Goal: Task Accomplishment & Management: Complete application form

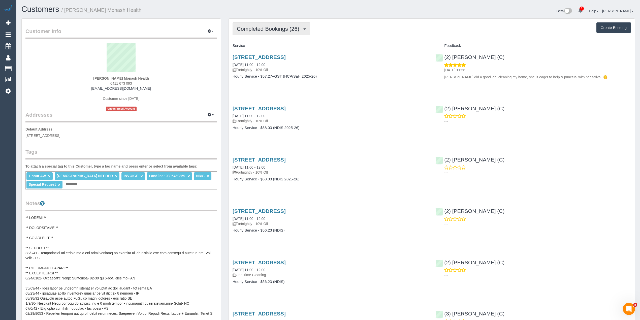
click at [256, 28] on span "Completed Bookings (26)" at bounding box center [269, 29] width 65 height 6
click at [262, 48] on link "Upcoming Bookings (11)" at bounding box center [260, 47] width 54 height 7
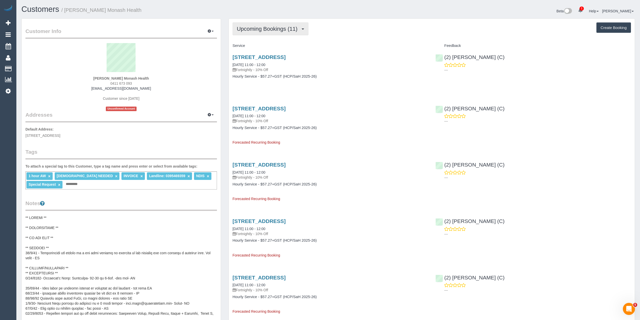
click at [276, 26] on span "Upcoming Bookings (11)" at bounding box center [268, 29] width 63 height 6
click at [283, 40] on link "Completed Bookings (26)" at bounding box center [260, 40] width 54 height 7
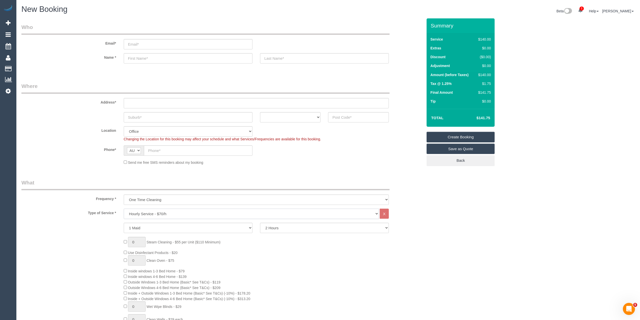
click at [138, 212] on select "Hourly Service - $70/h Hourly Service - $65/h Hourly Service - $60/h Hourly Ser…" at bounding box center [251, 214] width 255 height 10
select select "211"
click at [124, 209] on select "Hourly Service - $70/h Hourly Service - $65/h Hourly Service - $60/h Hourly Ser…" at bounding box center [251, 214] width 255 height 10
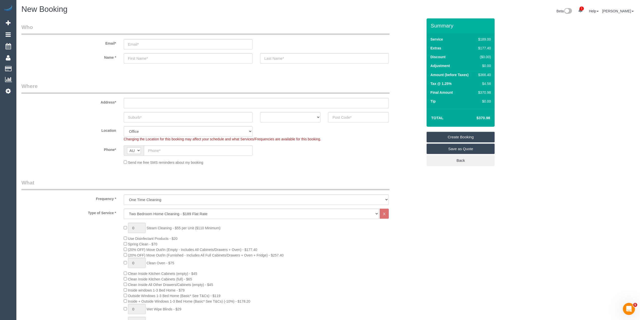
click at [487, 75] on div "$366.40" at bounding box center [483, 74] width 15 height 5
click at [487, 74] on div "$366.40" at bounding box center [483, 74] width 15 height 5
copy div "366.40"
click at [338, 117] on input "text" at bounding box center [358, 117] width 61 height 10
type input "3141"
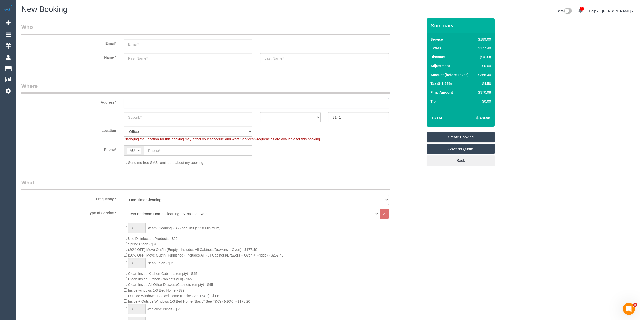
click at [179, 101] on input "text" at bounding box center [256, 103] width 265 height 10
type input "-"
select select "54"
select select "object:2195"
click at [486, 74] on div "$366.40" at bounding box center [483, 74] width 15 height 5
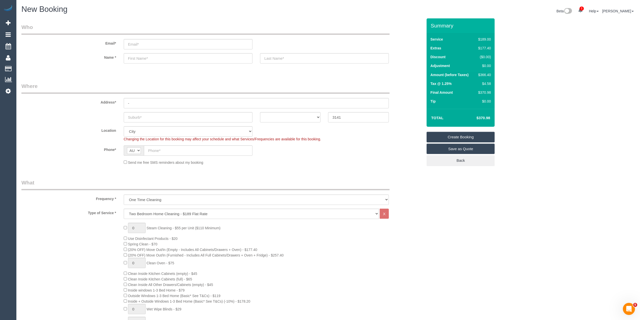
click at [486, 74] on div "$366.40" at bounding box center [483, 74] width 15 height 5
copy div "366.40"
click at [66, 62] on div "Name *" at bounding box center [222, 58] width 409 height 10
click at [138, 212] on select "Hourly Service - $70/h Hourly Service - $65/h Hourly Service - $60/h Hourly Ser…" at bounding box center [251, 214] width 255 height 10
click at [124, 209] on select "Hourly Service - $70/h Hourly Service - $65/h Hourly Service - $60/h Hourly Ser…" at bounding box center [251, 214] width 255 height 10
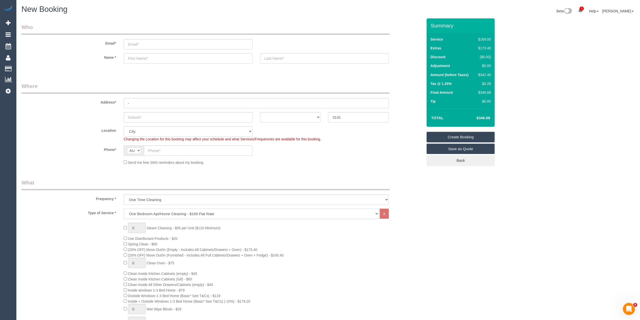
click at [139, 210] on select "Hourly Service - $70/h Hourly Service - $65/h Hourly Service - $60/h Hourly Ser…" at bounding box center [251, 214] width 255 height 10
click at [124, 209] on select "Hourly Service - $70/h Hourly Service - $65/h Hourly Service - $60/h Hourly Ser…" at bounding box center [251, 214] width 255 height 10
click at [125, 251] on span "(20% OFF) Move Out/In (Empty - Includes All Cabinets/Drawers + Oven) - $203.40" at bounding box center [191, 250] width 134 height 4
drag, startPoint x: 125, startPoint y: 251, endPoint x: 129, endPoint y: 248, distance: 5.9
click at [129, 248] on div "0 Steam Cleaning - $55 per Unit ($110 Minimum) Use Disinfectant Products - $30 …" at bounding box center [273, 317] width 307 height 188
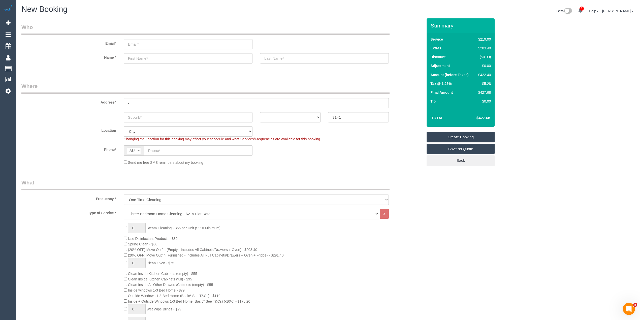
click at [146, 210] on select "Hourly Service - $70/h Hourly Service - $65/h Hourly Service - $60/h Hourly Ser…" at bounding box center [251, 214] width 255 height 10
click at [124, 209] on select "Hourly Service - $70/h Hourly Service - $65/h Hourly Service - $60/h Hourly Ser…" at bounding box center [251, 214] width 255 height 10
click at [157, 214] on select "Hourly Service - $70/h Hourly Service - $65/h Hourly Service - $60/h Hourly Ser…" at bounding box center [251, 214] width 255 height 10
click at [124, 209] on select "Hourly Service - $70/h Hourly Service - $65/h Hourly Service - $60/h Hourly Ser…" at bounding box center [251, 214] width 255 height 10
click at [145, 211] on select "Hourly Service - $70/h Hourly Service - $65/h Hourly Service - $60/h Hourly Ser…" at bounding box center [251, 214] width 255 height 10
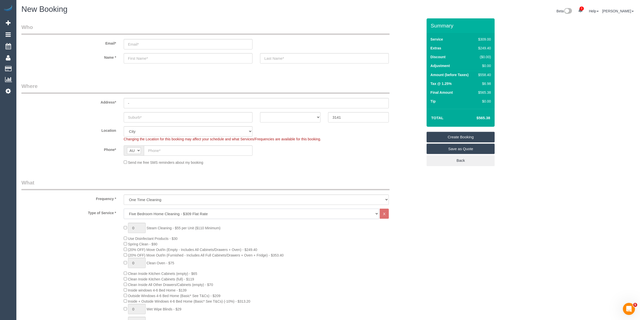
select select "212"
click at [124, 209] on select "Hourly Service - $70/h Hourly Service - $65/h Hourly Service - $60/h Hourly Ser…" at bounding box center [251, 214] width 255 height 10
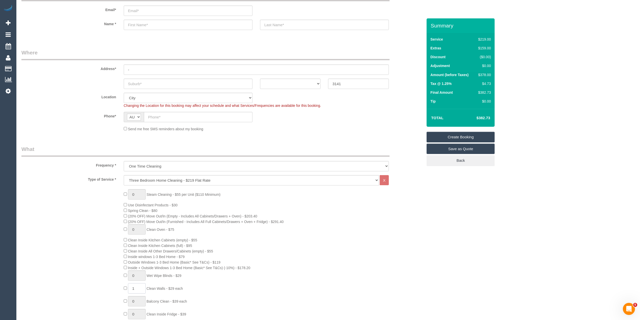
click at [124, 288] on span "1 Clean Walls - $29 each" at bounding box center [153, 289] width 59 height 4
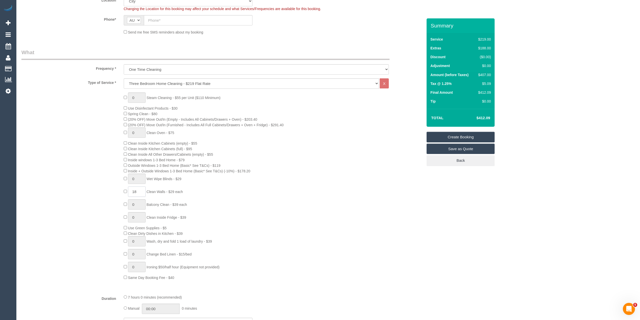
scroll to position [202, 0]
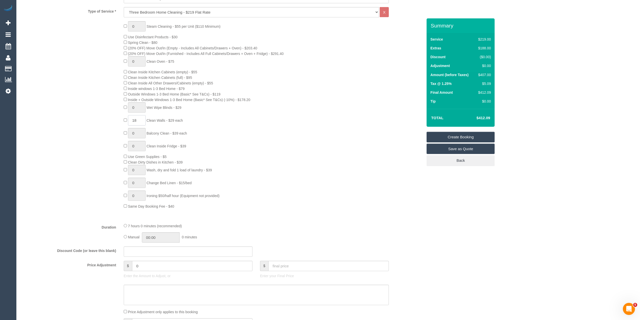
type input "18"
drag, startPoint x: 149, startPoint y: 266, endPoint x: 124, endPoint y: 264, distance: 24.8
click at [124, 264] on div "$ 0" at bounding box center [188, 266] width 129 height 10
type input "137.5"
click at [81, 197] on div "0 Steam Cleaning - $55 per Unit ($110 Minimum) Use Disinfectant Products - $30 …" at bounding box center [222, 115] width 409 height 188
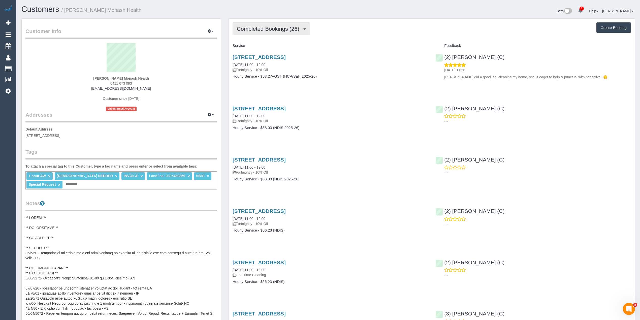
click at [259, 27] on span "Completed Bookings (26)" at bounding box center [269, 29] width 65 height 6
click at [278, 48] on link "Upcoming Bookings (11)" at bounding box center [260, 47] width 54 height 7
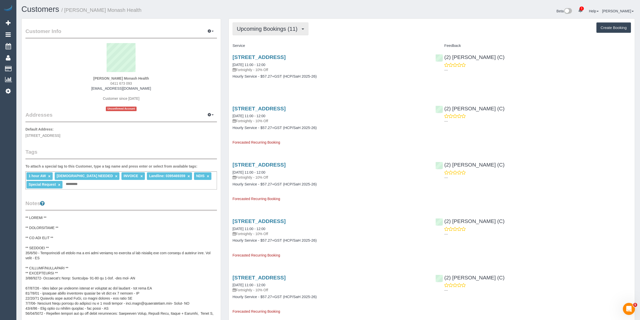
click at [261, 25] on button "Upcoming Bookings (11)" at bounding box center [271, 28] width 76 height 13
click at [264, 40] on link "Completed Bookings (26)" at bounding box center [260, 40] width 54 height 7
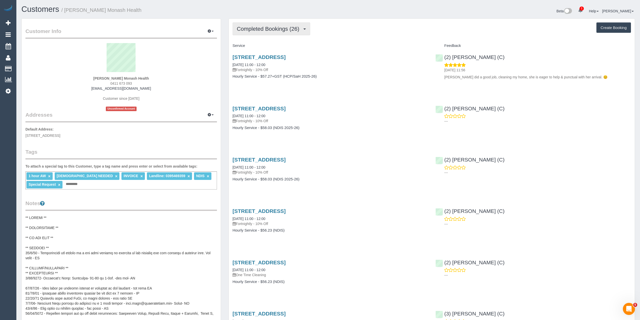
click at [261, 25] on button "Completed Bookings (26)" at bounding box center [272, 28] width 78 height 13
click at [273, 47] on link "Upcoming Bookings (11)" at bounding box center [260, 47] width 54 height 7
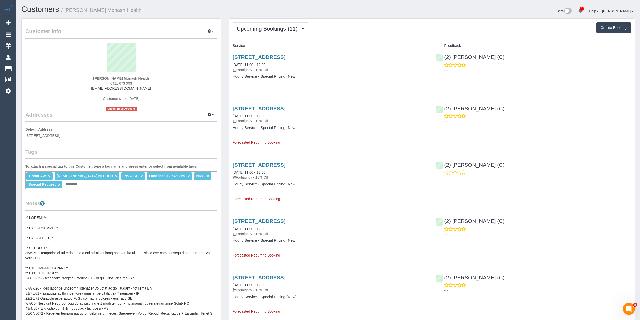
click at [207, 176] on link "×" at bounding box center [208, 176] width 2 height 4
click at [56, 183] on div "1 hour AW × FEMALE NEEDED × INVOICE × Landline: 0395469359 × Special Request × …" at bounding box center [121, 180] width 192 height 18
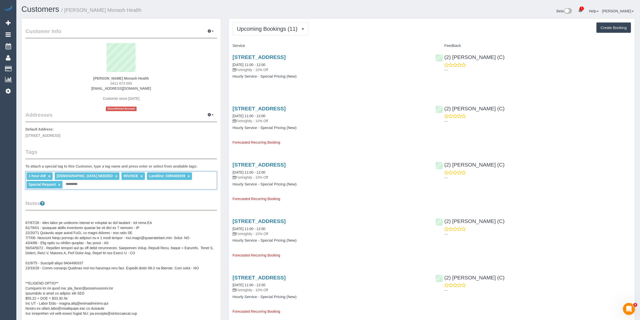
scroll to position [34, 0]
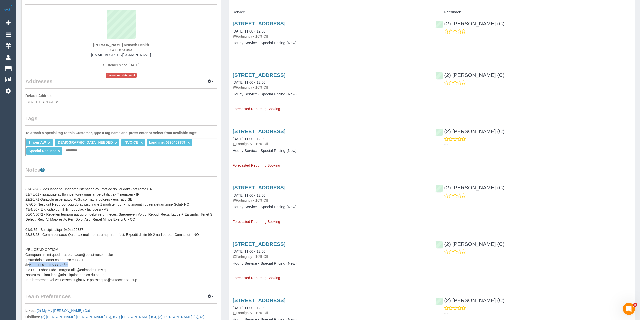
drag, startPoint x: 28, startPoint y: 263, endPoint x: 68, endPoint y: 262, distance: 39.6
click at [68, 262] on pre at bounding box center [121, 232] width 192 height 101
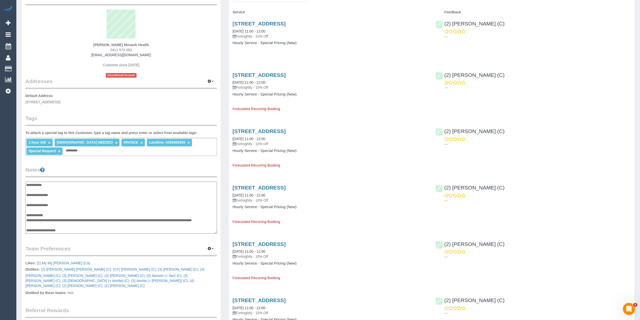
scroll to position [116, 0]
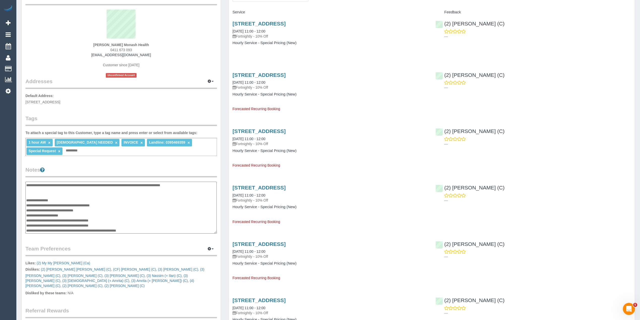
drag, startPoint x: 30, startPoint y: 214, endPoint x: 70, endPoint y: 213, distance: 39.3
click at [70, 213] on textarea at bounding box center [120, 208] width 191 height 52
type textarea "**********"
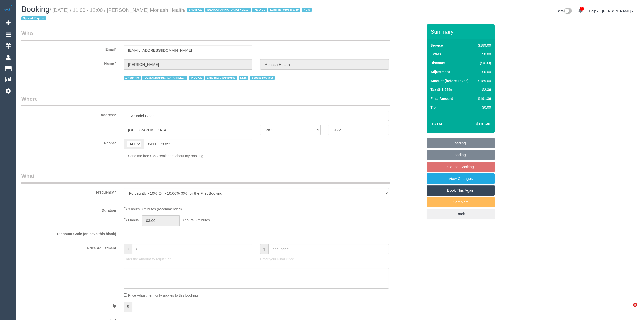
select select "VIC"
select select "180"
select select "number:28"
select select "number:14"
select select "number:19"
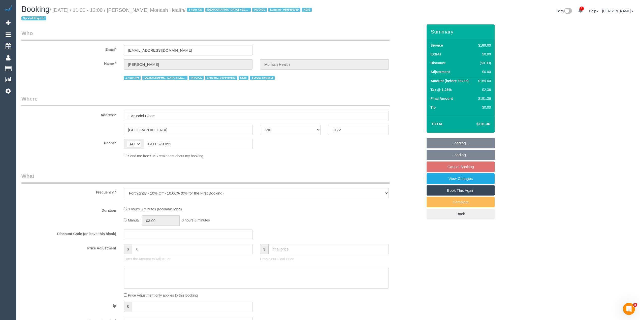
select select "number:23"
select select "number:35"
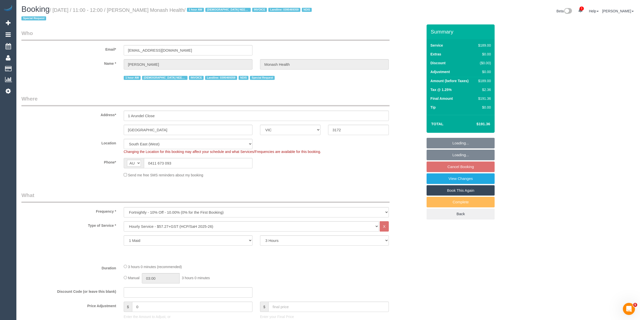
select select "object:766"
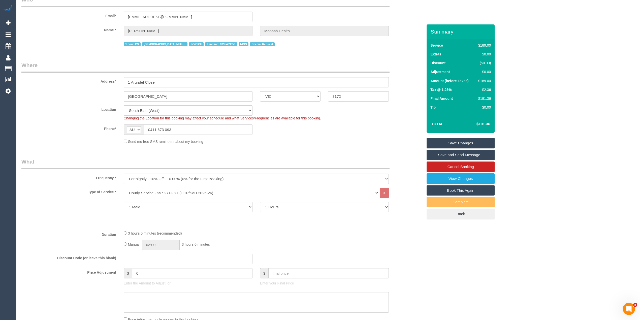
scroll to position [67, 0]
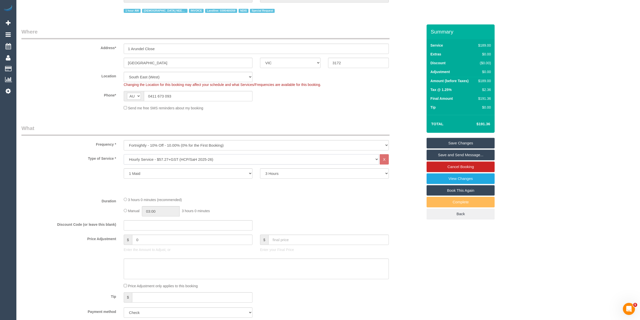
click at [190, 157] on select "Hourly Service - $70/h Hourly Service - $65/h Hourly Service - $60/h Hourly Ser…" at bounding box center [251, 159] width 255 height 10
select select "177"
click at [124, 154] on select "Hourly Service - $70/h Hourly Service - $65/h Hourly Service - $60/h Hourly Ser…" at bounding box center [251, 159] width 255 height 10
drag, startPoint x: 147, startPoint y: 237, endPoint x: 125, endPoint y: 235, distance: 22.3
click at [126, 235] on div "$ 0" at bounding box center [188, 240] width 129 height 10
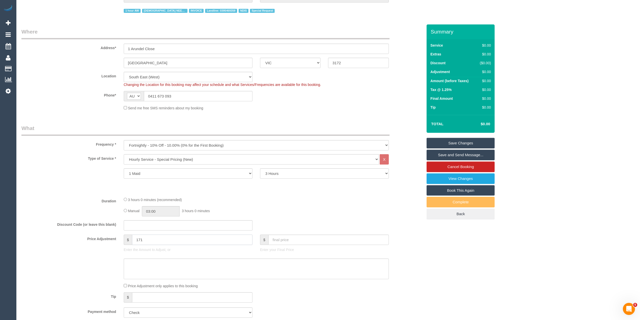
type input "171"
click at [145, 266] on textarea at bounding box center [256, 269] width 265 height 21
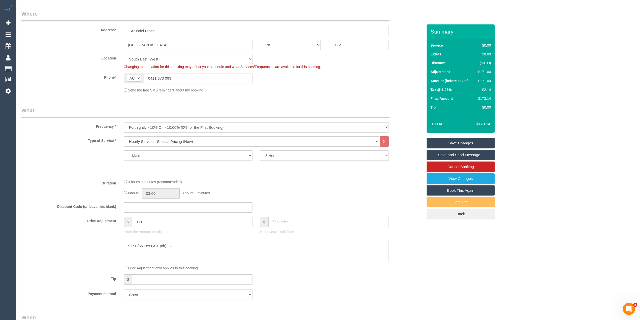
scroll to position [101, 0]
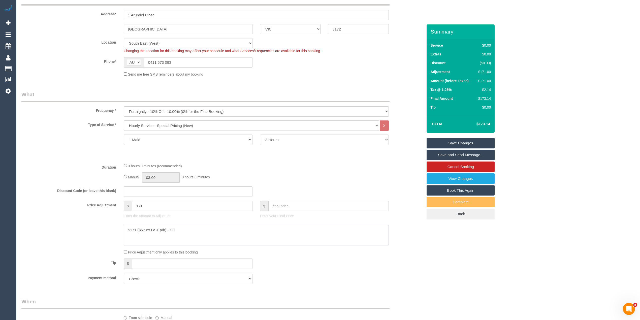
type textarea "$171 ($57 ex GST p/h) - CG"
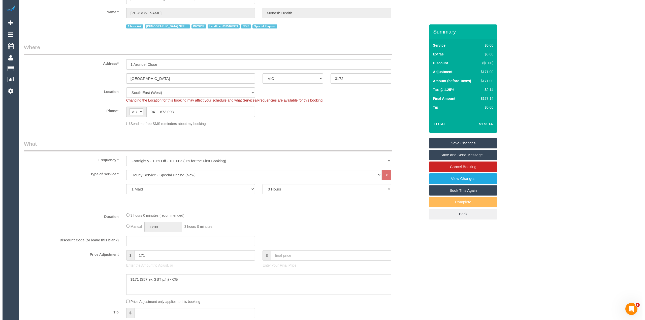
scroll to position [0, 0]
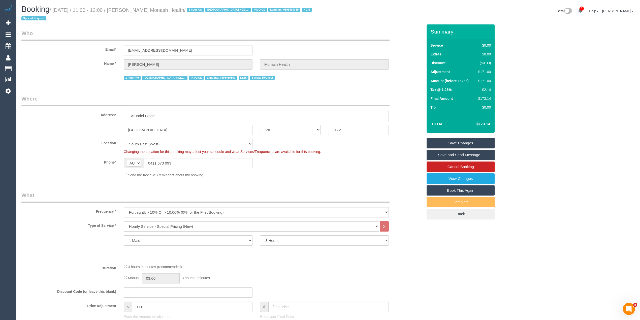
click at [461, 143] on link "Save Changes" at bounding box center [461, 143] width 68 height 11
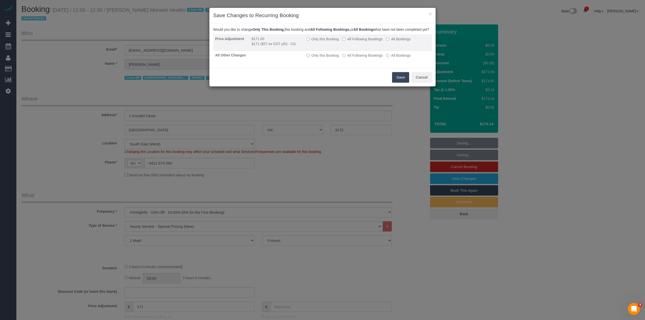
click at [346, 42] on label "All Following Bookings" at bounding box center [363, 39] width 40 height 5
click at [400, 82] on button "Save" at bounding box center [400, 77] width 17 height 11
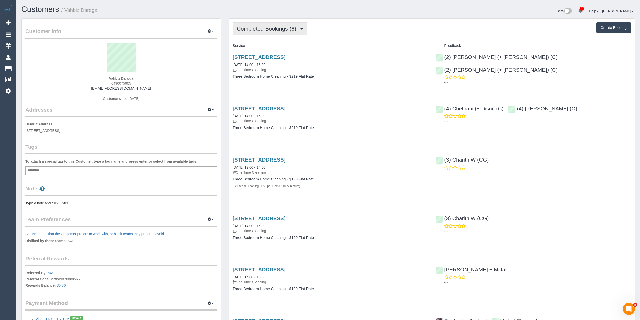
click at [272, 28] on span "Completed Bookings (6)" at bounding box center [268, 29] width 62 height 6
click at [118, 83] on span "0490075665" at bounding box center [121, 83] width 20 height 4
copy span "0490075665"
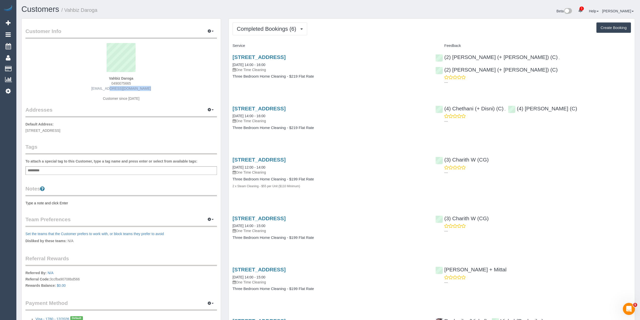
drag, startPoint x: 141, startPoint y: 89, endPoint x: 103, endPoint y: 89, distance: 38.3
click at [103, 89] on div "Vahbiz Daroga 0490075665 vahbizdoc@gmail.com Customer since 2020" at bounding box center [121, 74] width 192 height 63
click at [116, 83] on span "0490075665" at bounding box center [121, 83] width 20 height 4
copy span "0490075665"
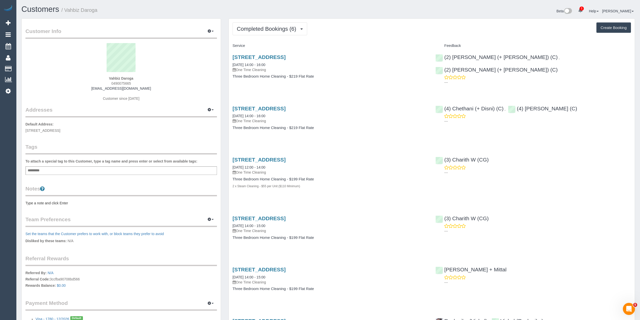
copy span "0490075665"
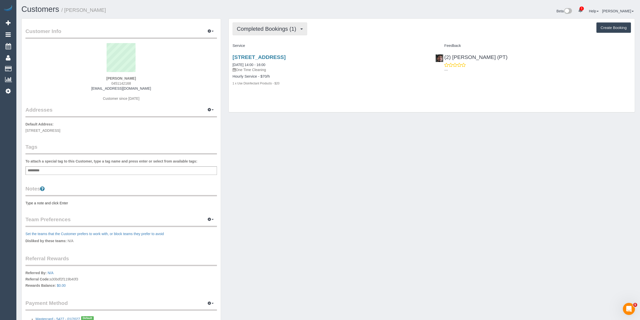
click at [243, 27] on span "Completed Bookings (1)" at bounding box center [268, 29] width 62 height 6
click at [244, 26] on span "Completed Bookings (1)" at bounding box center [268, 29] width 62 height 6
click at [117, 82] on span "0451142168" at bounding box center [121, 83] width 20 height 4
click at [254, 24] on button "Completed Bookings (1)" at bounding box center [270, 28] width 75 height 13
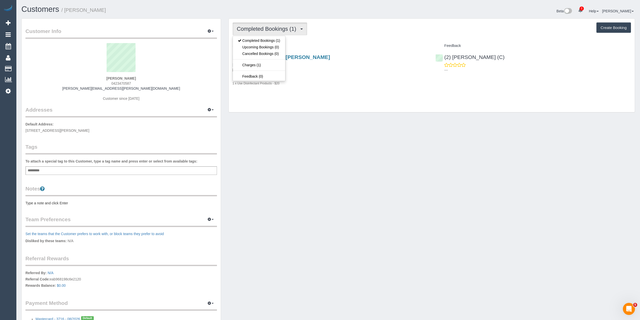
click at [363, 27] on div "Completed Bookings (1) Completed Bookings (1) Upcoming Bookings (0) Cancelled B…" at bounding box center [432, 28] width 398 height 13
click at [621, 27] on button "Create Booking" at bounding box center [614, 27] width 35 height 11
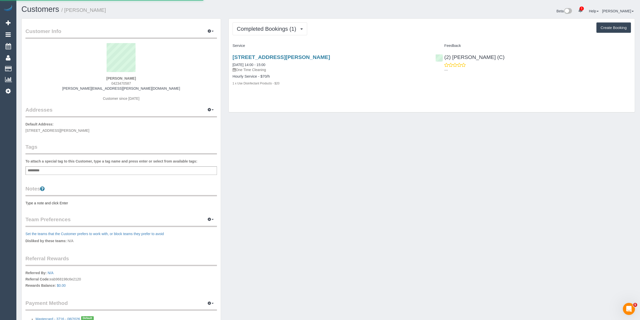
select select "VIC"
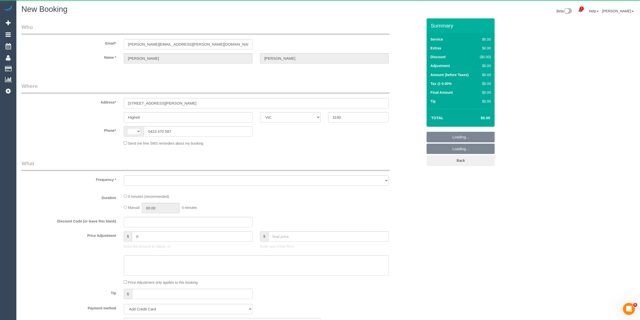
select select "string:stripe-pm_1S2m2t2GScqysDRVi15PIwGB"
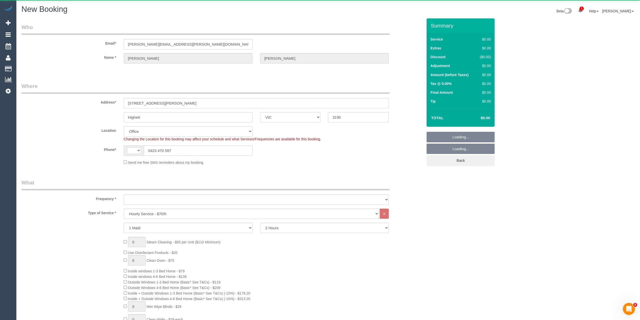
select select "string:AU"
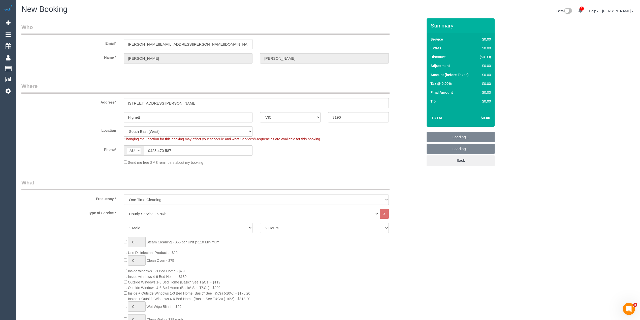
select select "object:2293"
select select "64"
select select "object:2298"
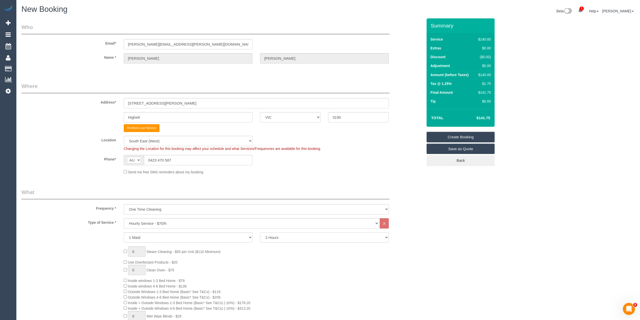
click at [282, 233] on select "2 Hours 2.5 Hours 3 Hours 3.5 Hours 4 Hours 4.5 Hours 5 Hours 5.5 Hours 6 Hours…" at bounding box center [324, 237] width 129 height 10
select select "210"
click at [260, 232] on select "2 Hours 2.5 Hours 3 Hours 3.5 Hours 4 Hours 4.5 Hours 5 Hours 5.5 Hours 6 Hours…" at bounding box center [324, 237] width 129 height 10
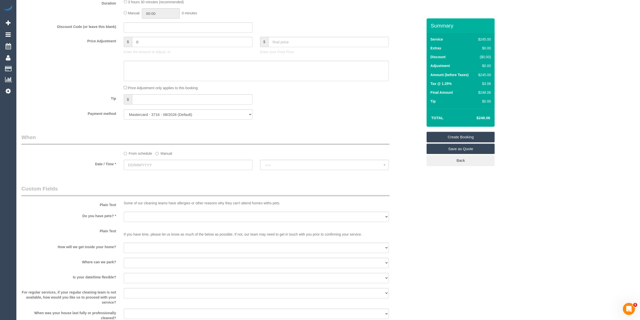
scroll to position [437, 0]
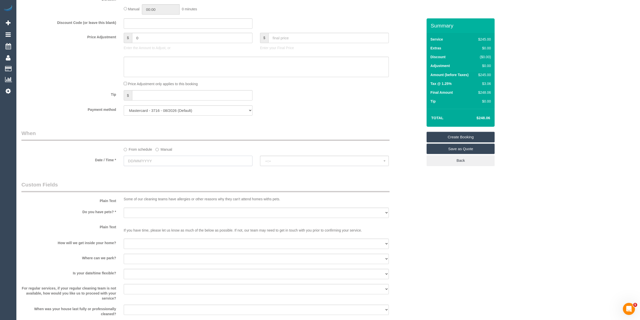
click at [141, 163] on input "text" at bounding box center [188, 161] width 129 height 10
click at [177, 204] on link "17" at bounding box center [175, 205] width 8 height 7
type input "17/10/2025"
click at [280, 159] on button "--:--" at bounding box center [324, 161] width 129 height 10
select select "spot1"
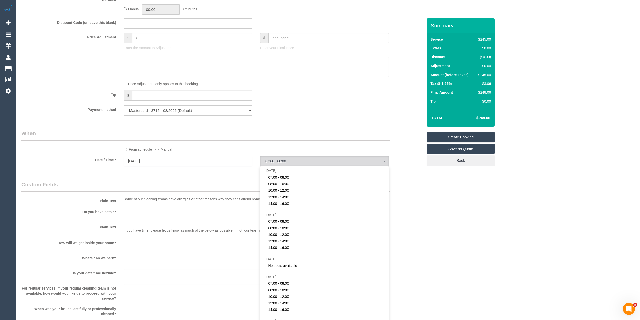
click at [170, 162] on input "17/10/2025" at bounding box center [188, 161] width 129 height 10
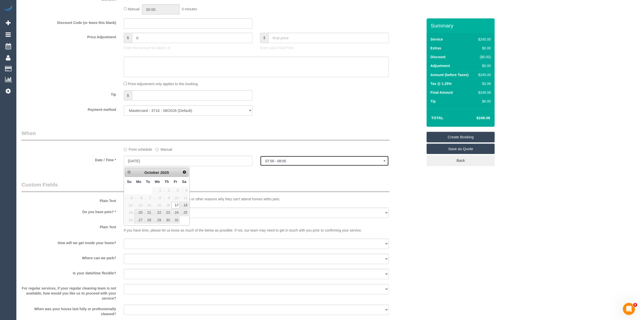
click at [281, 162] on span "07:00 - 08:00" at bounding box center [324, 161] width 118 height 4
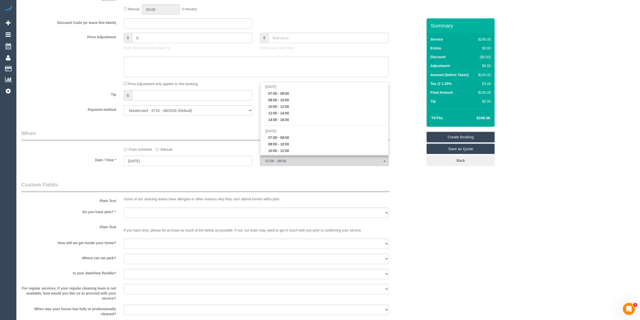
click at [492, 209] on div "Who Email* kathryn.a.scully@gmail.com Name * Kathryn Scully Where Address* 24 H…" at bounding box center [328, 33] width 614 height 903
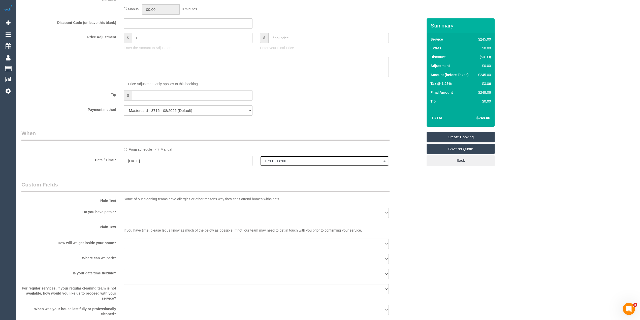
click at [275, 162] on span "07:00 - 08:00" at bounding box center [324, 161] width 118 height 4
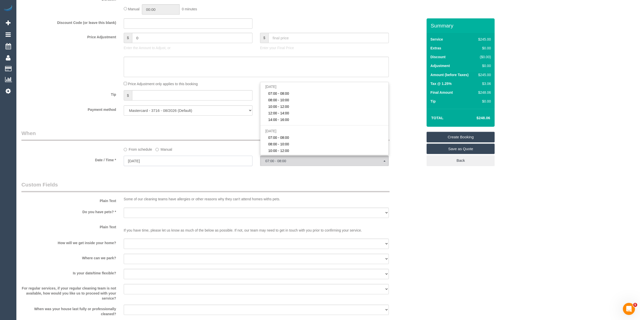
click at [142, 162] on input "17/10/2025" at bounding box center [188, 161] width 129 height 10
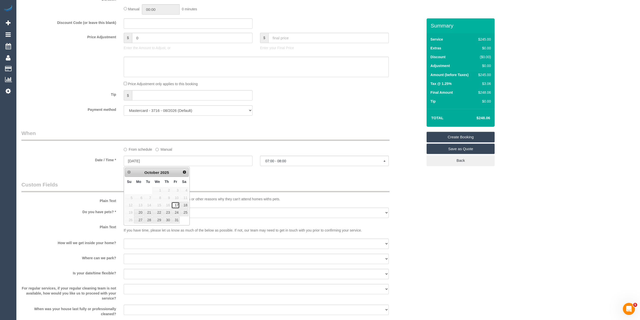
click at [176, 204] on link "17" at bounding box center [175, 205] width 8 height 7
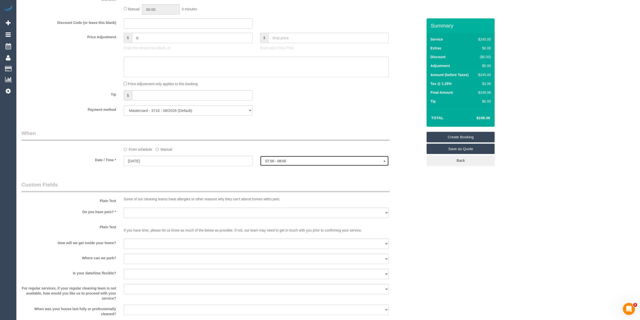
click at [279, 157] on button "07:00 - 08:00" at bounding box center [324, 161] width 129 height 10
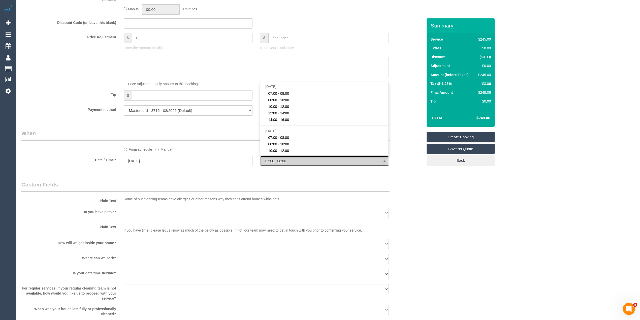
click at [279, 157] on button "07:00 - 08:00" at bounding box center [324, 161] width 129 height 10
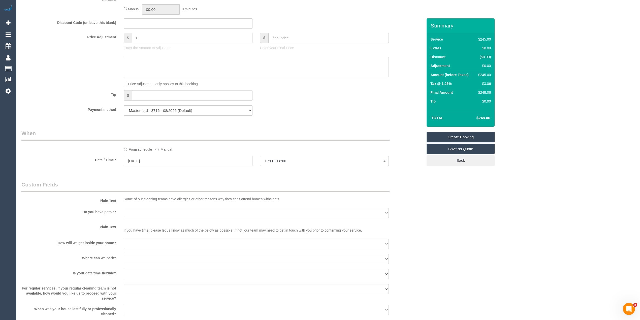
click at [468, 199] on div "Who Email* kathryn.a.scully@gmail.com Name * Kathryn Scully Where Address* 24 H…" at bounding box center [328, 33] width 614 height 903
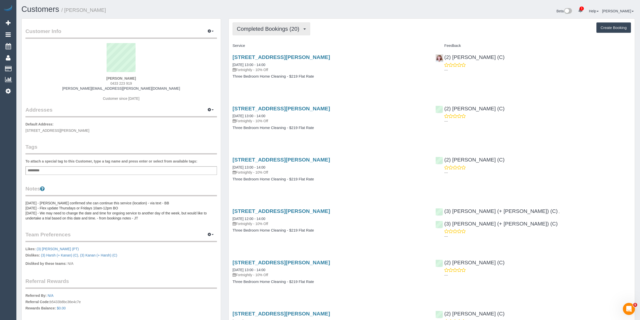
click at [281, 33] on button "Completed Bookings (20)" at bounding box center [272, 28] width 78 height 13
click at [272, 46] on link "Upcoming Bookings (11)" at bounding box center [260, 47] width 54 height 7
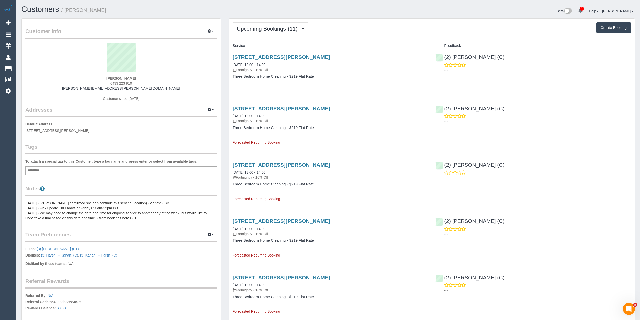
click at [384, 33] on div "Upcoming Bookings (11) Completed Bookings (20) Upcoming Bookings (11) Cancelled…" at bounding box center [432, 28] width 398 height 13
click at [250, 24] on button "Upcoming Bookings (11)" at bounding box center [271, 28] width 76 height 13
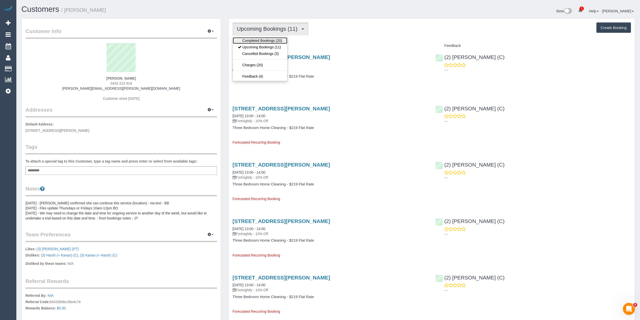
click at [265, 40] on link "Completed Bookings (20)" at bounding box center [260, 40] width 54 height 7
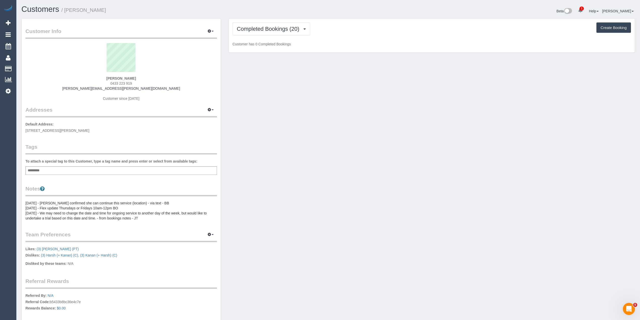
click at [378, 24] on div "Completed Bookings (20) Completed Bookings (20) Upcoming Bookings (11) Cancelle…" at bounding box center [432, 28] width 398 height 13
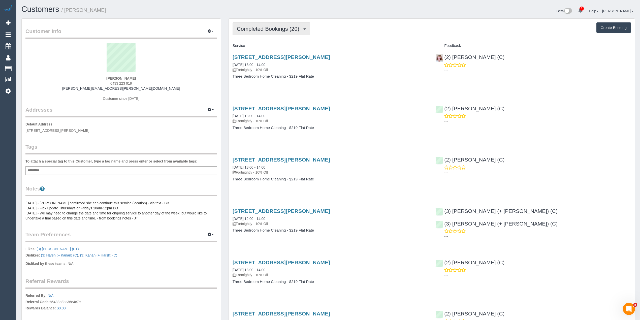
click at [246, 28] on span "Completed Bookings (20)" at bounding box center [269, 29] width 65 height 6
click at [260, 49] on link "Upcoming Bookings (11)" at bounding box center [260, 47] width 54 height 7
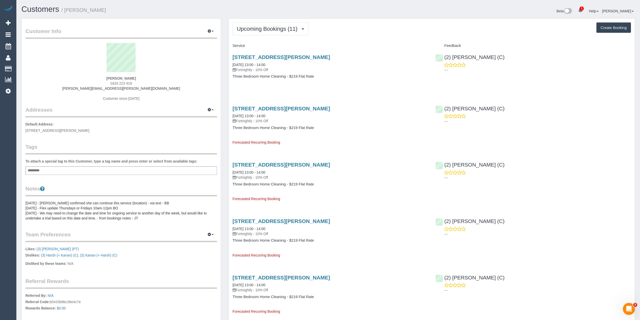
drag, startPoint x: 148, startPoint y: 88, endPoint x: 99, endPoint y: 86, distance: 48.4
click at [99, 86] on div "Caitlin Dowell 0433 223 919 caitlin.dowell@hotmail.com Customer since 2024" at bounding box center [121, 74] width 192 height 63
copy link "caitlin.dowell@hotmail.com"
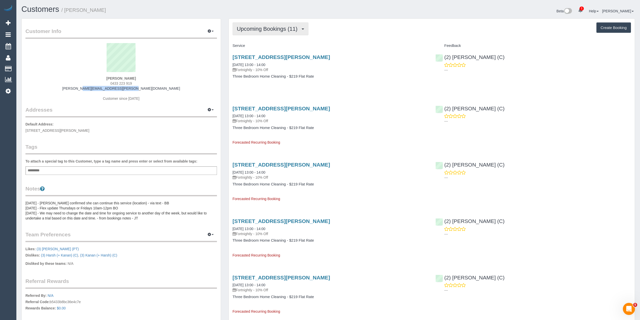
click at [273, 30] on span "Upcoming Bookings (11)" at bounding box center [268, 29] width 63 height 6
click at [251, 29] on span "Upcoming Bookings (11)" at bounding box center [268, 29] width 63 height 6
click at [418, 23] on div "Upcoming Bookings (11) Completed Bookings (20) Upcoming Bookings (11) Cancelled…" at bounding box center [432, 28] width 398 height 13
click at [386, 28] on div "Upcoming Bookings (11) Completed Bookings (20) Upcoming Bookings (11) Cancelled…" at bounding box center [432, 28] width 398 height 13
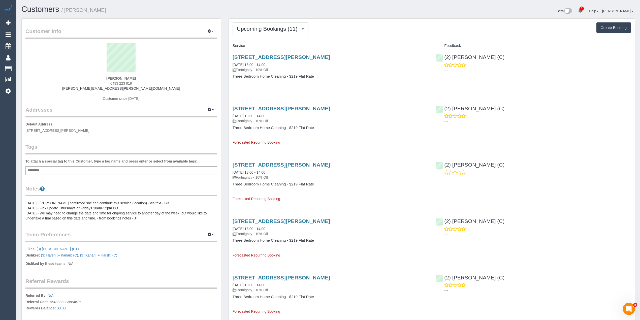
click at [386, 28] on div "Upcoming Bookings (11) Completed Bookings (20) Upcoming Bookings (11) Cancelled…" at bounding box center [432, 28] width 398 height 13
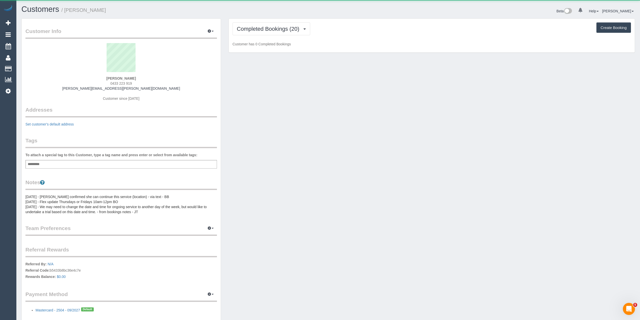
click at [76, 165] on div "Add a tag" at bounding box center [121, 164] width 192 height 9
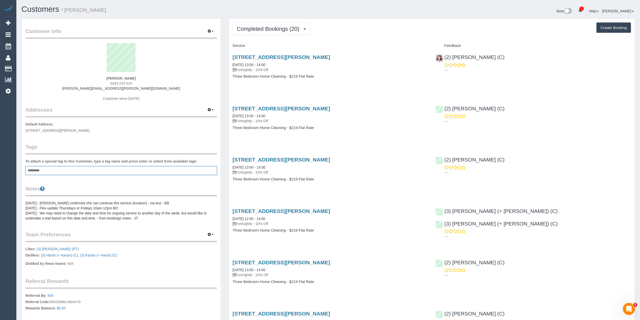
click at [76, 170] on div "Add a tag" at bounding box center [121, 170] width 192 height 9
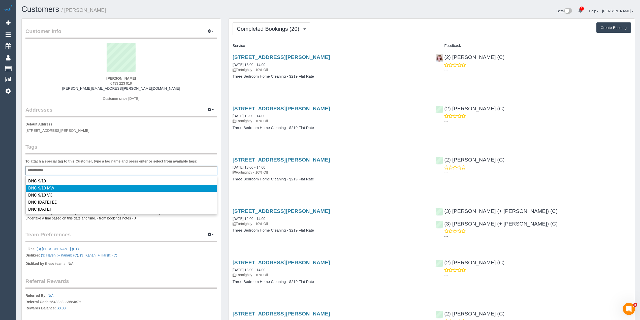
type input "**********"
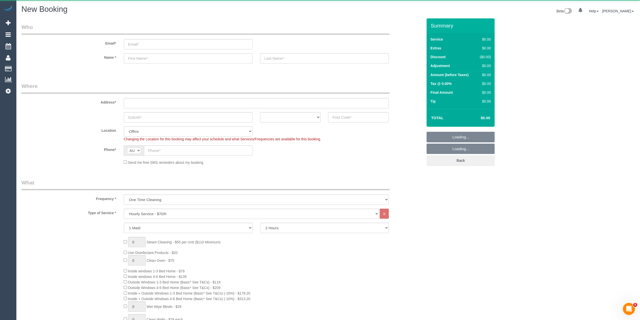
select select "object:2099"
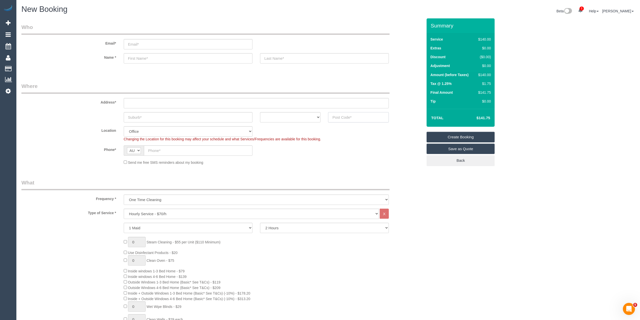
click at [362, 119] on input "text" at bounding box center [358, 117] width 61 height 10
type input "3805"
click at [137, 103] on input "text" at bounding box center [256, 103] width 265 height 10
type input "-"
click at [141, 212] on select "Hourly Service - $70/h Hourly Service - $65/h Hourly Service - $60/h Hourly Ser…" at bounding box center [251, 214] width 255 height 10
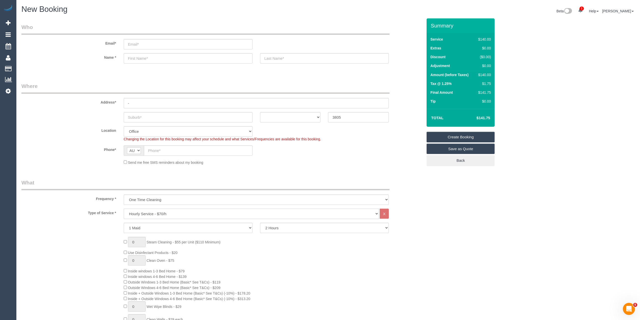
select select "52"
select select "211"
click at [124, 209] on select "Hourly Service - $70/h Hourly Service - $65/h Hourly Service - $60/h Hourly Ser…" at bounding box center [251, 214] width 255 height 10
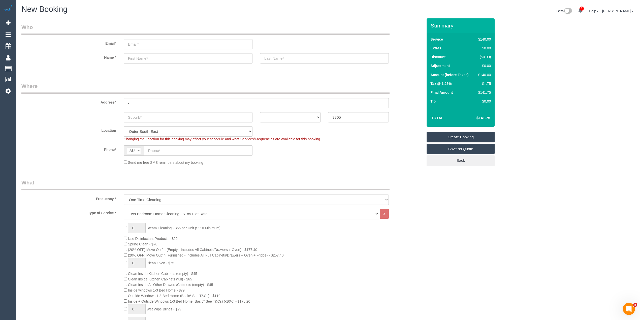
select select "object:2194"
click at [126, 241] on div "0 Steam Cleaning - $55 per Unit ($110 Minimum) Use Disinfectant Products - $20 …" at bounding box center [273, 317] width 307 height 188
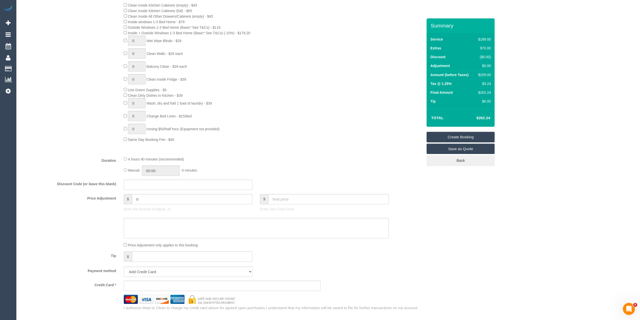
scroll to position [269, 0]
drag, startPoint x: 146, startPoint y: 201, endPoint x: 109, endPoint y: 199, distance: 37.4
click at [109, 199] on div "Price Adjustment $ 0 Enter the Amount to Adjust, or $ Enter your Final Price" at bounding box center [222, 204] width 409 height 20
type input "480"
click at [75, 233] on div at bounding box center [222, 228] width 409 height 21
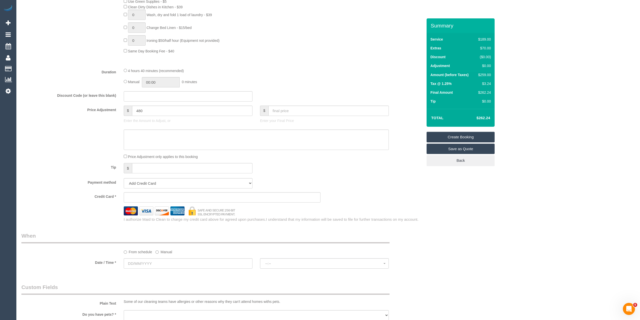
scroll to position [504, 0]
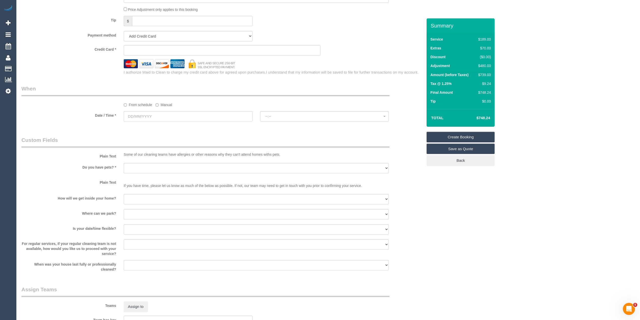
click at [135, 109] on sui-booking-spot "From schedule Manual Date / Time * --:-- --:--" at bounding box center [222, 104] width 402 height 38
click at [139, 115] on input "text" at bounding box center [188, 116] width 129 height 10
click at [77, 61] on div at bounding box center [222, 63] width 409 height 9
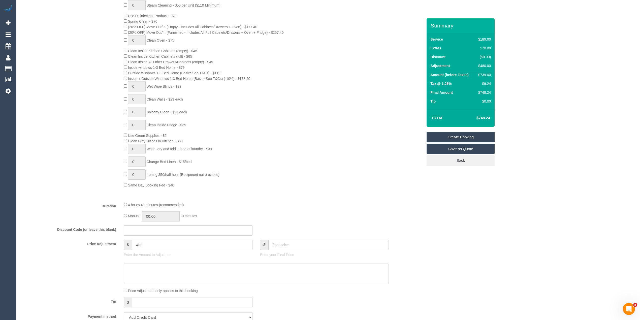
scroll to position [202, 0]
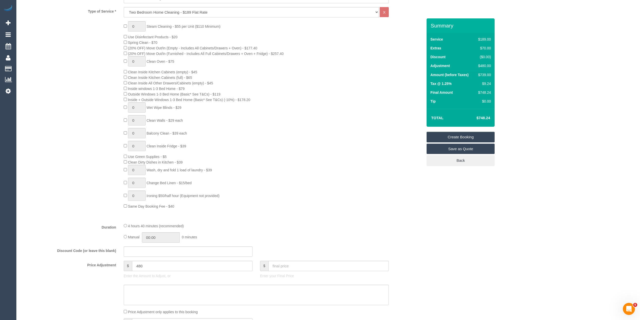
click at [133, 98] on span "Inside + Outside Windows 1-3 Bed Home (Basic* See T&Cs) (-10%) - $178.20" at bounding box center [189, 100] width 122 height 4
click at [251, 101] on span "Inside + Outside Windows 1-3 Bed Home (Basic* See T&Cs) (-10%) - $178.20" at bounding box center [189, 100] width 122 height 4
copy span "Inside + Outside Windows 1-3 Bed Home (Basic* See T&Cs) (-10%) - $178.20"
drag, startPoint x: 138, startPoint y: 117, endPoint x: 128, endPoint y: 115, distance: 10.8
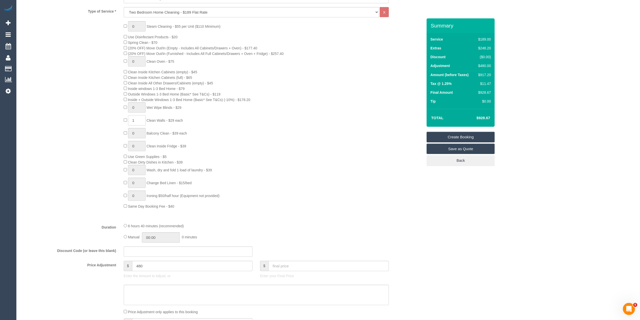
click at [128, 115] on div "0 Steam Cleaning - $55 per Unit ($110 Minimum) Use Disinfectant Products - $20 …" at bounding box center [273, 115] width 307 height 188
type input "14"
click at [154, 121] on span "Clean Walls - $29 each" at bounding box center [165, 120] width 36 height 4
click at [180, 119] on span "Clean Walls - $29 each" at bounding box center [165, 120] width 36 height 4
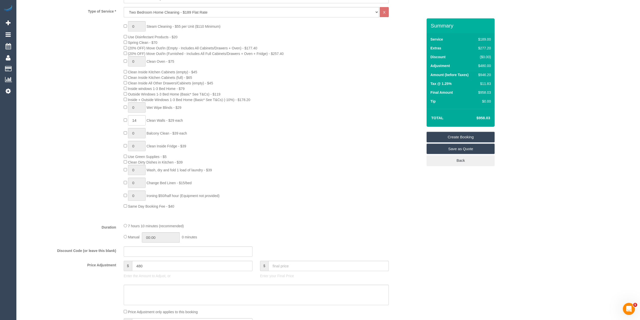
copy span "Clean Walls - $29 each"
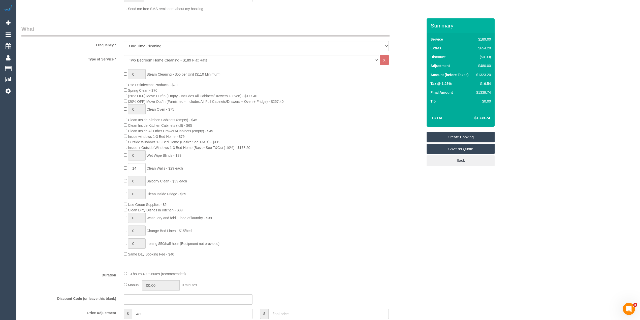
scroll to position [101, 0]
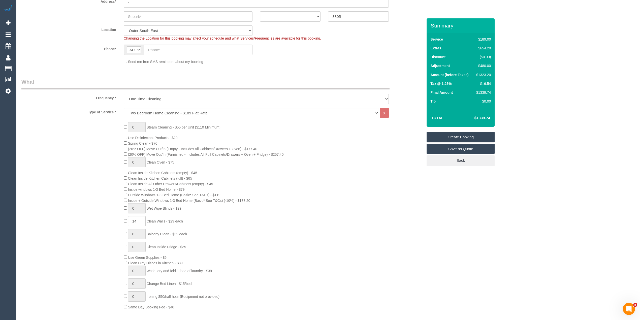
click at [360, 207] on div "0 Steam Cleaning - $55 per Unit ($110 Minimum) Use Disinfectant Products - $20 …" at bounding box center [273, 216] width 307 height 188
type input "1"
click at [153, 209] on span "Wet Wipe Blinds - $29" at bounding box center [164, 208] width 35 height 4
click at [153, 207] on span "Wet Wipe Blinds - $29" at bounding box center [164, 208] width 35 height 4
click at [152, 208] on span "Wet Wipe Blinds - $29" at bounding box center [164, 208] width 35 height 4
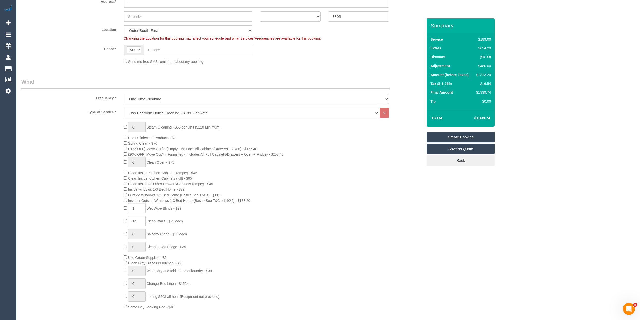
click at [152, 208] on span "Wet Wipe Blinds - $29" at bounding box center [164, 208] width 35 height 4
click at [181, 209] on span "Wet Wipe Blinds - $29" at bounding box center [164, 208] width 35 height 4
copy span "Wet Wipe Blinds - $29"
type input "1"
click at [155, 161] on span "Clean Oven - $75" at bounding box center [161, 162] width 28 height 4
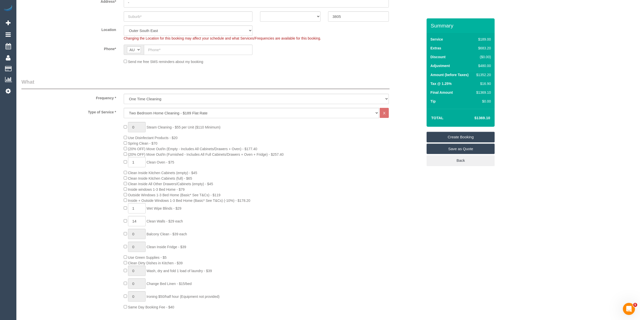
click at [155, 161] on span "Clean Oven - $75" at bounding box center [161, 162] width 28 height 4
click at [174, 159] on div "0 Steam Cleaning - $55 per Unit ($110 Minimum) Use Disinfectant Products - $20 …" at bounding box center [273, 216] width 307 height 188
copy span "Clean Oven - $75"
click at [393, 211] on div "0 Steam Cleaning - $55 per Unit ($110 Minimum) Use Disinfectant Products - $20 …" at bounding box center [273, 216] width 307 height 188
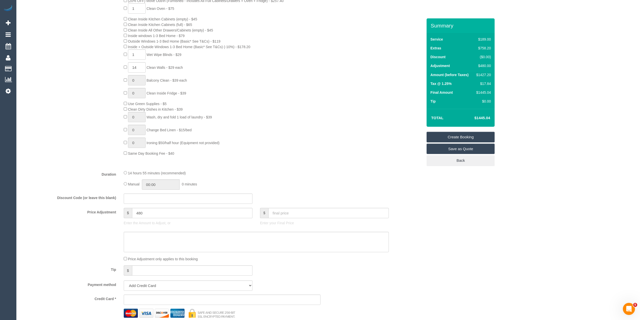
scroll to position [269, 0]
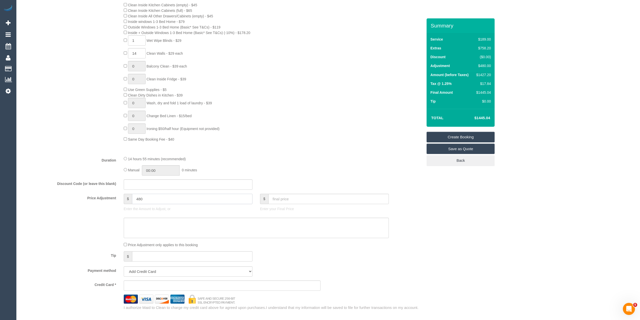
drag, startPoint x: 152, startPoint y: 198, endPoint x: 123, endPoint y: 197, distance: 29.5
click at [123, 197] on div "$ 480 Enter the Amount to Adjust, or" at bounding box center [188, 204] width 136 height 20
click at [526, 188] on div "Who Email* Name * Where Address* - ACT NSW NT QLD SA TAS VIC WA 3805 Location O…" at bounding box center [328, 207] width 614 height 914
drag, startPoint x: 167, startPoint y: 197, endPoint x: 121, endPoint y: 196, distance: 45.1
click at [121, 196] on div "$ 528.75 Enter the Amount to Adjust, or" at bounding box center [188, 204] width 136 height 20
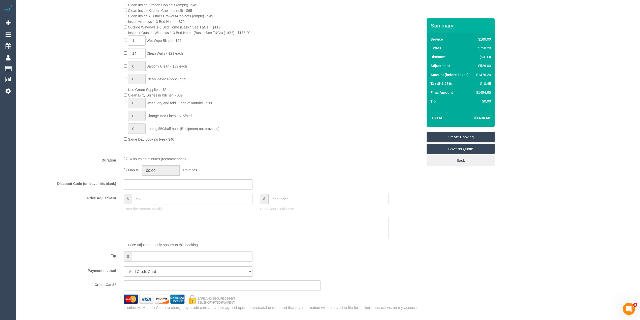
type input "529"
click at [46, 146] on div "Type of Service * Hourly Service - $70/h Hourly Service - $65/h Hourly Service …" at bounding box center [222, 46] width 402 height 212
click at [484, 71] on td "$1476.20" at bounding box center [483, 75] width 19 height 9
copy div "1476.20"
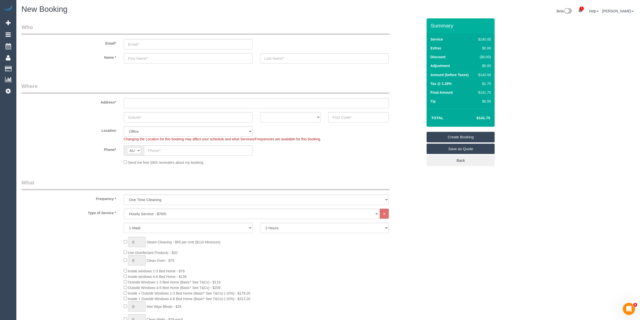
click at [349, 111] on sui-booking-address "Address* ACT [GEOGRAPHIC_DATA] NT [GEOGRAPHIC_DATA] SA TAS [GEOGRAPHIC_DATA] [G…" at bounding box center [222, 102] width 402 height 40
click at [345, 116] on input "text" at bounding box center [358, 117] width 61 height 10
type input "3064"
click at [176, 101] on input "text" at bounding box center [256, 103] width 265 height 10
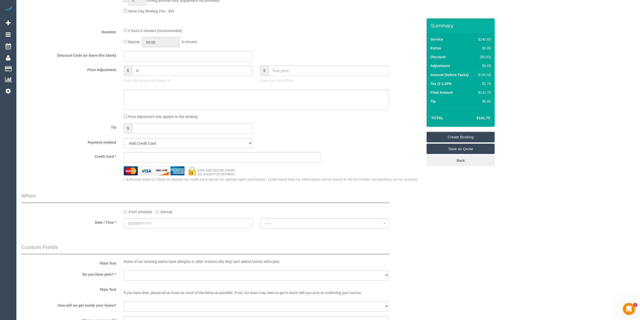
scroll to position [437, 0]
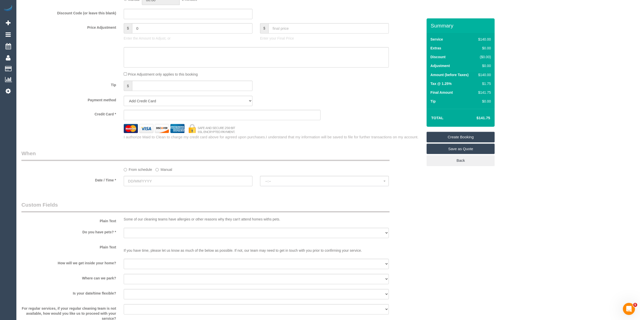
type input "-"
click at [142, 179] on input "text" at bounding box center [188, 181] width 129 height 10
select select "63"
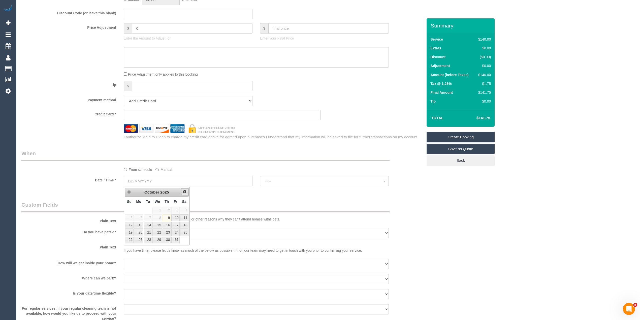
select select "object:2110"
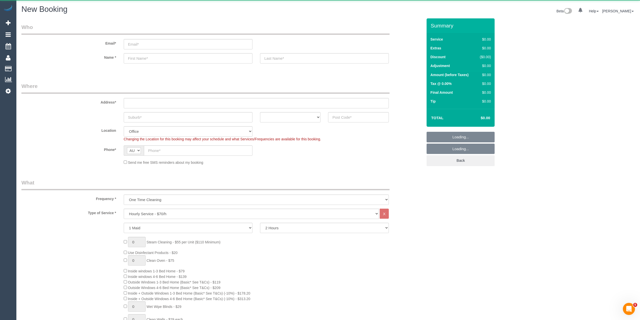
select select "object:834"
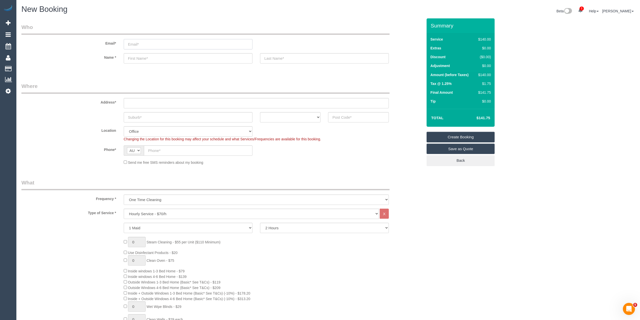
click at [151, 44] on input "email" at bounding box center [188, 44] width 129 height 10
paste input "[EMAIL_ADDRESS][DOMAIN_NAME]"
type input "[EMAIL_ADDRESS][DOMAIN_NAME]"
click at [145, 57] on input "text" at bounding box center [188, 58] width 129 height 10
click at [143, 51] on sui-booking-customer "Email* [EMAIL_ADDRESS][DOMAIN_NAME] Name *" at bounding box center [222, 45] width 402 height 45
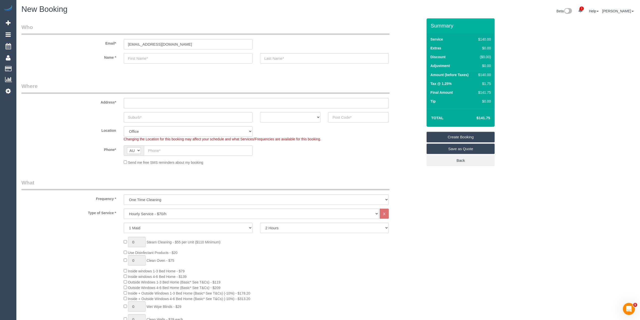
click at [147, 56] on input "text" at bounding box center [188, 58] width 129 height 10
type input "Raman"
type input "[PERSON_NAME]"
click at [275, 59] on input "Aulakh" at bounding box center [324, 58] width 129 height 10
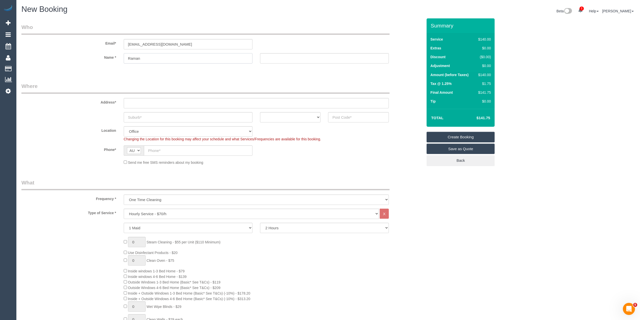
click at [160, 61] on input "Raman" at bounding box center [188, 58] width 129 height 10
paste input "Aulakh"
click at [283, 57] on input "text" at bounding box center [324, 58] width 129 height 10
click at [173, 53] on input "[PERSON_NAME]" at bounding box center [188, 58] width 129 height 10
click at [274, 58] on input "text" at bounding box center [324, 58] width 129 height 10
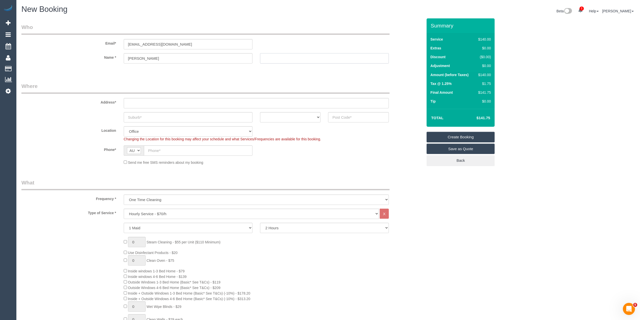
click at [278, 57] on input "text" at bounding box center [324, 58] width 129 height 10
click at [150, 59] on input "[PERSON_NAME]" at bounding box center [188, 58] width 129 height 10
type input "Raman"
click at [293, 58] on input "text" at bounding box center [324, 58] width 129 height 10
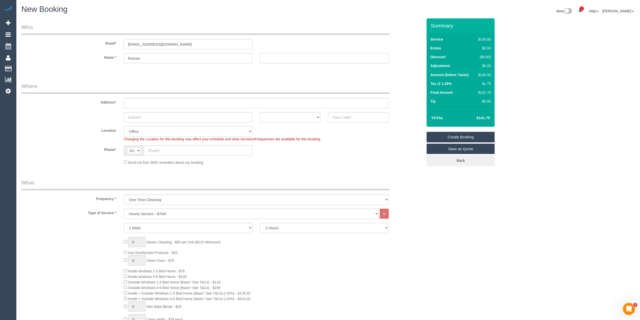
paste input "Aulakh"
type input "Aulakh"
click at [135, 99] on input "text" at bounding box center [256, 103] width 265 height 10
click at [135, 104] on input "text" at bounding box center [256, 103] width 265 height 10
paste input "13 Tarkin court"
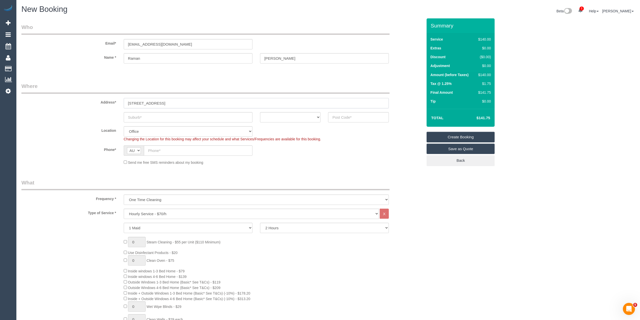
type input "13 Tarkin court"
click at [167, 119] on input "text" at bounding box center [188, 117] width 129 height 10
type input "[GEOGRAPHIC_DATA]"
click at [146, 103] on input "13 Tarkin court" at bounding box center [256, 103] width 265 height 10
type input "[STREET_ADDRESS]"
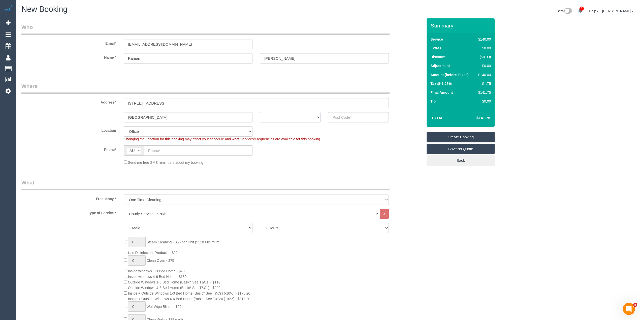
click at [304, 114] on select "ACT NSW NT QLD SA TAS VIC WA" at bounding box center [290, 117] width 61 height 10
select select "VIC"
click at [260, 112] on select "ACT NSW NT QLD SA TAS VIC WA" at bounding box center [290, 117] width 61 height 10
click at [347, 115] on input "text" at bounding box center [358, 117] width 61 height 10
type input "3215"
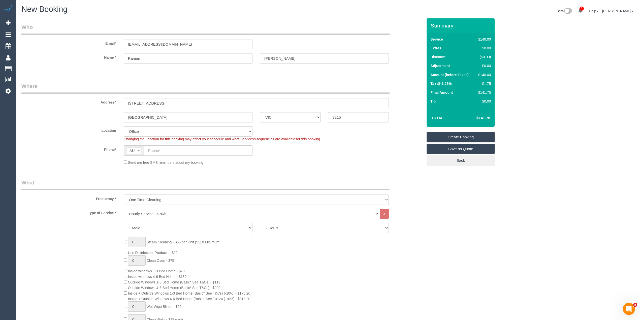
select select "121"
select select "object:2112"
click at [163, 153] on input "text" at bounding box center [198, 150] width 109 height 10
paste input "0433 312 501"
type input "0433 312 501"
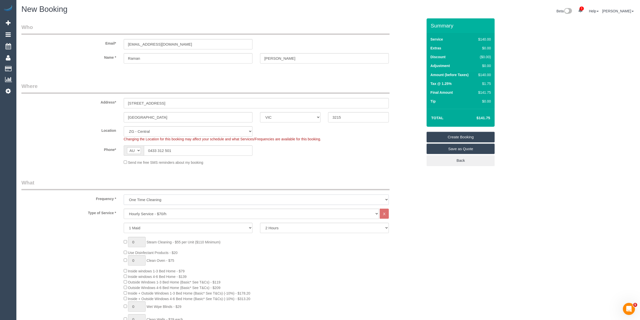
click at [139, 199] on select "One Time Cleaning Weekly - 10% Off - 10.00% (0% for the First Booking) Fortnigh…" at bounding box center [256, 200] width 265 height 10
click at [164, 197] on select "One Time Cleaning Weekly - 10% Off - 10.00% (0% for the First Booking) Fortnigh…" at bounding box center [256, 200] width 265 height 10
select select "object:2113"
click at [124, 195] on select "One Time Cleaning Weekly - 10% Off - 10.00% (0% for the First Booking) Fortnigh…" at bounding box center [256, 200] width 265 height 10
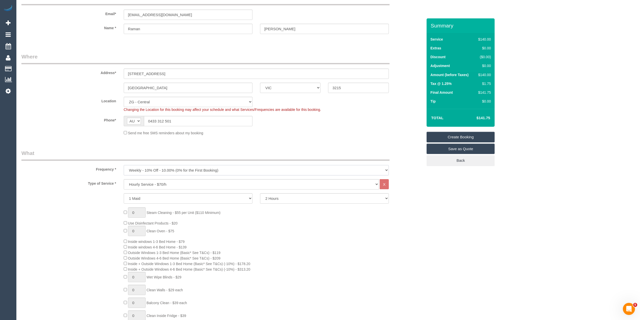
scroll to position [34, 0]
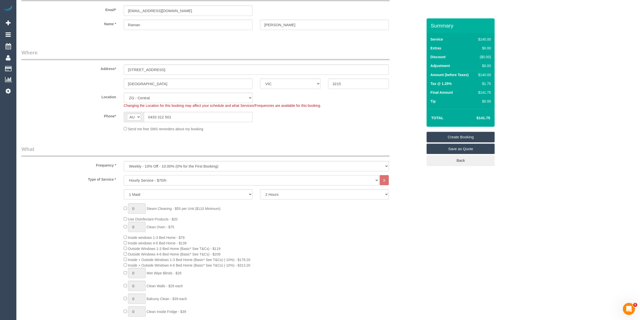
click at [183, 177] on select "Hourly Service - $70/h Hourly Service - $65/h Hourly Service - $60/h Hourly Ser…" at bounding box center [251, 180] width 255 height 10
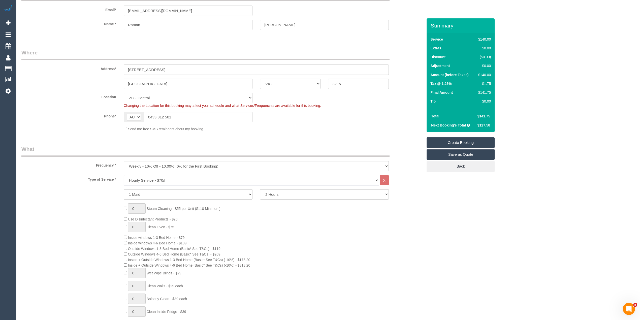
click at [183, 177] on select "Hourly Service - $70/h Hourly Service - $65/h Hourly Service - $60/h Hourly Ser…" at bounding box center [251, 180] width 255 height 10
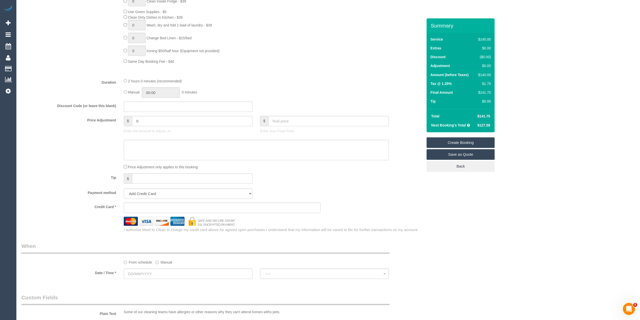
scroll to position [403, 0]
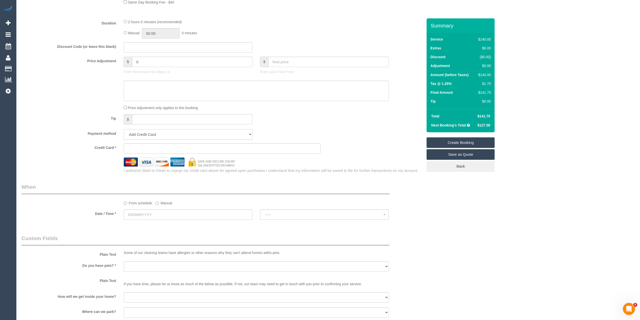
click at [143, 137] on select "Add Credit Card Cash Check Paypal" at bounding box center [188, 134] width 129 height 10
select select "string:check"
click at [124, 130] on select "Add Credit Card Cash Check Paypal" at bounding box center [188, 134] width 129 height 10
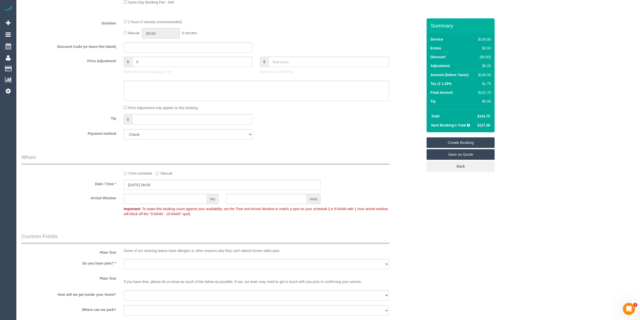
click at [149, 179] on sui-booking-spot "From schedule Manual Date / Time * 09/10/2025 08:00 Arrival Window hrs mins Imp…" at bounding box center [222, 185] width 402 height 65
click at [151, 184] on input "09/10/2025 08:00" at bounding box center [222, 185] width 197 height 10
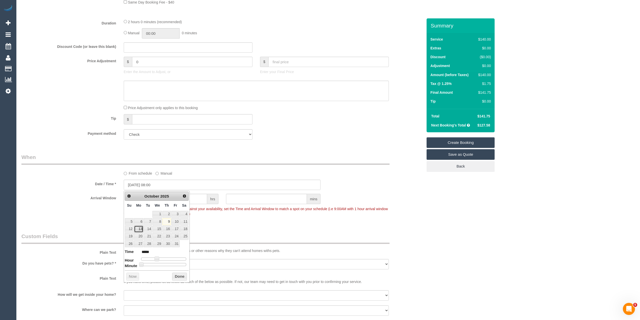
click at [139, 229] on link "13" at bounding box center [138, 229] width 9 height 7
type input "13/10/2025 09:00"
type input "*****"
type input "13/10/2025 10:00"
type input "*****"
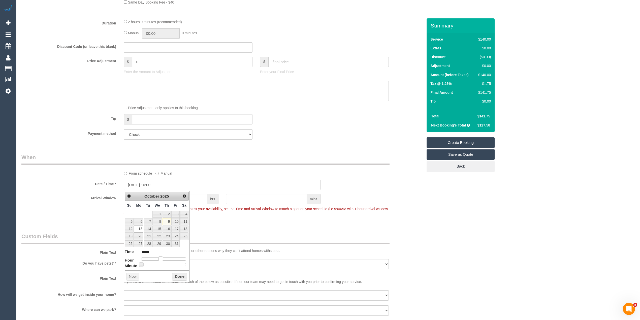
type input "13/10/2025 11:00"
type input "*****"
type input "13/10/2025 12:00"
type input "*****"
type input "13/10/2025 13:00"
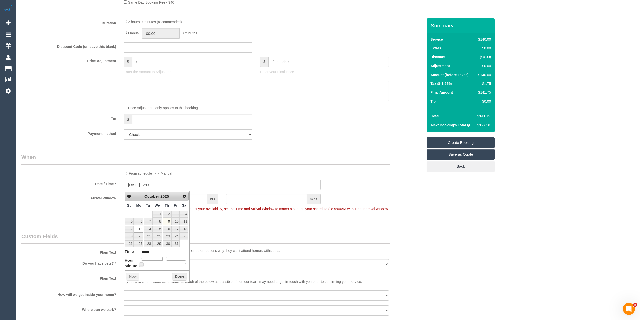
type input "*****"
type input "13/10/2025 14:00"
type input "*****"
type input "13/10/2025 15:00"
type input "*****"
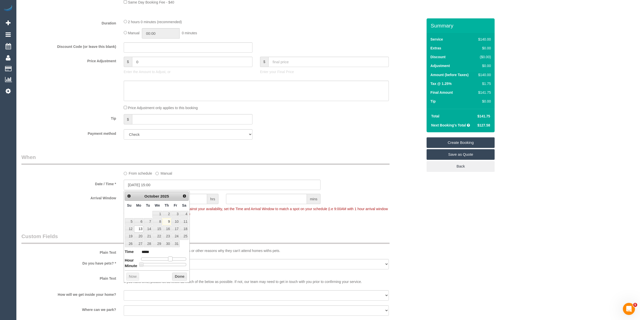
drag, startPoint x: 159, startPoint y: 260, endPoint x: 174, endPoint y: 260, distance: 14.9
click at [174, 260] on div at bounding box center [163, 259] width 45 height 3
click at [440, 232] on div "Who Email* ramanaulakh81@gmail.com Name * Raman Aulakh Where Address* 13 Tarkin…" at bounding box center [328, 70] width 614 height 910
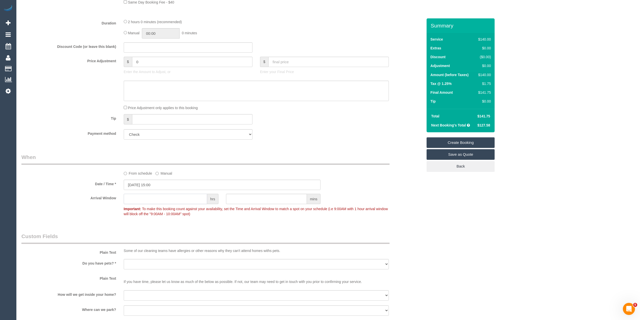
click at [137, 203] on input "text" at bounding box center [165, 199] width 83 height 10
type input "1"
click at [89, 250] on label "Plain Text" at bounding box center [69, 251] width 102 height 7
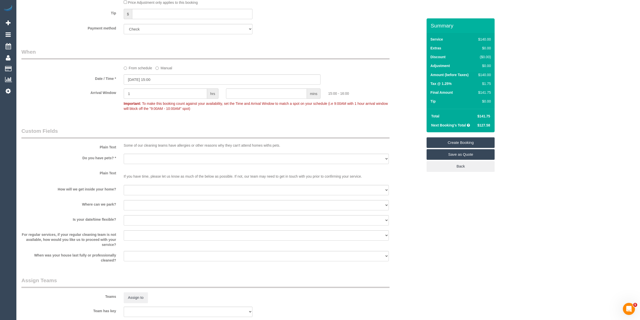
scroll to position [538, 0]
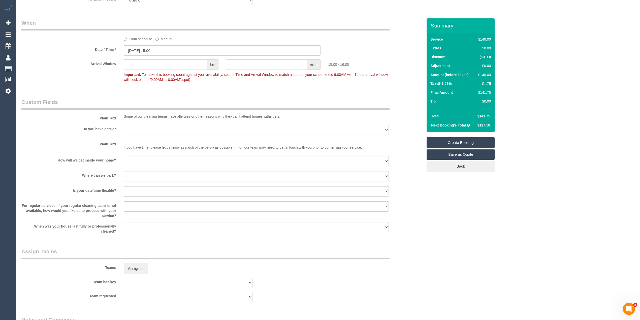
click at [138, 129] on select "Yes - Cats Yes - Dogs No pets Yes - Dogs and Cats Yes - Other" at bounding box center [256, 130] width 265 height 10
select select "number:28"
click at [124, 125] on select "Yes - Cats Yes - Dogs No pets Yes - Dogs and Cats Yes - Other" at bounding box center [256, 130] width 265 height 10
click at [140, 165] on select "I will be home Key will be left (please provide details below) Lock box/Access …" at bounding box center [256, 161] width 265 height 10
select select "number:14"
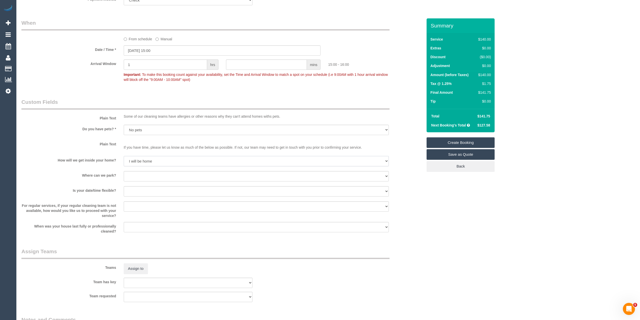
click at [124, 156] on select "I will be home Key will be left (please provide details below) Lock box/Access …" at bounding box center [256, 161] width 265 height 10
click at [142, 172] on select "I will provide parking on-site Free street parking Paid street parking (cost wi…" at bounding box center [256, 176] width 265 height 10
click at [135, 177] on select "I will provide parking on-site Free street parking Paid street parking (cost wi…" at bounding box center [256, 176] width 265 height 10
select select "number:18"
click at [124, 171] on select "I will provide parking on-site Free street parking Paid street parking (cost wi…" at bounding box center [256, 176] width 265 height 10
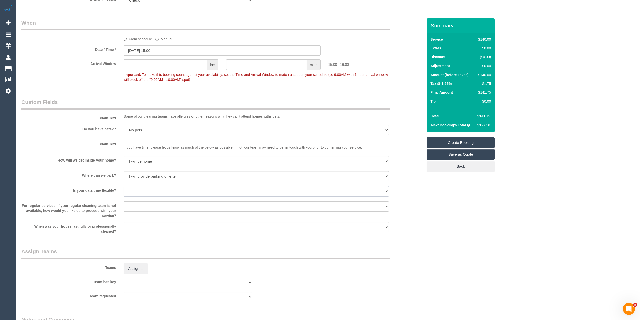
click at [138, 189] on select "Yes - date and time Yes - date but not time Yes - time but not date No - No fle…" at bounding box center [256, 191] width 265 height 10
select select "number:23"
click at [124, 186] on select "Yes - date and time Yes - date but not time Yes - time but not date No - No fle…" at bounding box center [256, 191] width 265 height 10
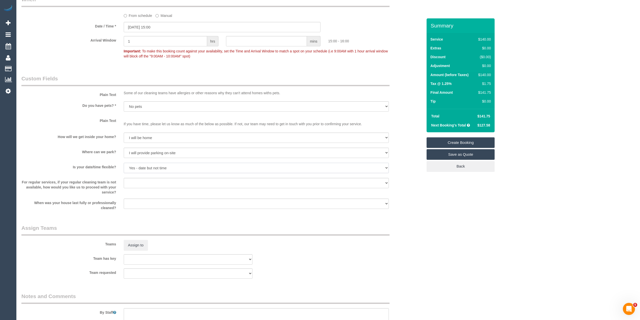
scroll to position [571, 0]
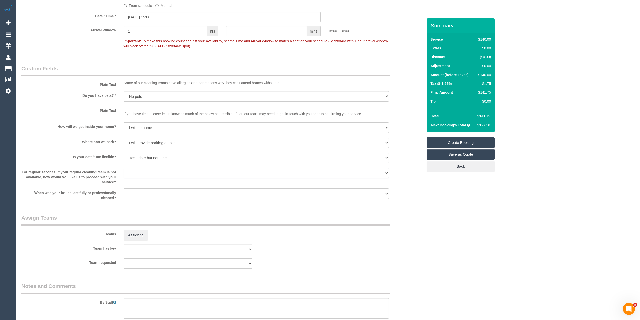
click at [169, 171] on select "Arrange a cleaner to cover and do not bother you Arrange a cleaner to cover and…" at bounding box center [256, 173] width 265 height 10
select select "number:34"
click at [124, 168] on select "Arrange a cleaner to cover and do not bother you Arrange a cleaner to cover and…" at bounding box center [256, 173] width 265 height 10
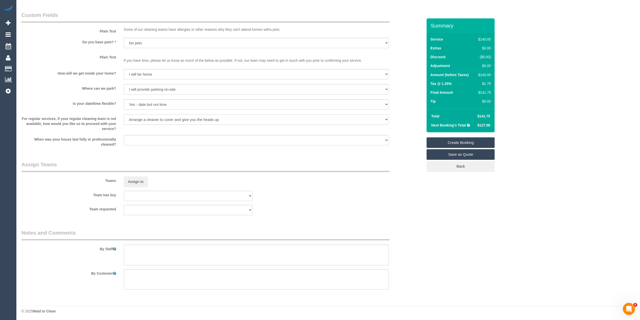
scroll to position [626, 0]
click at [150, 247] on textarea at bounding box center [256, 254] width 265 height 21
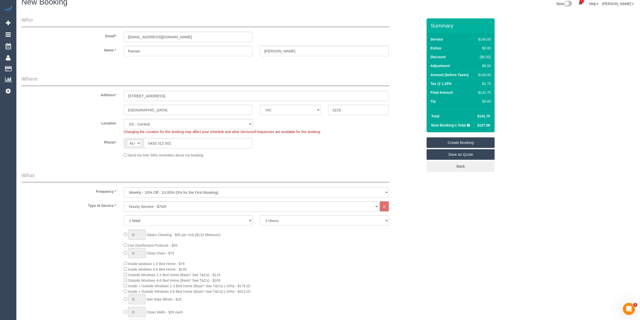
scroll to position [0, 0]
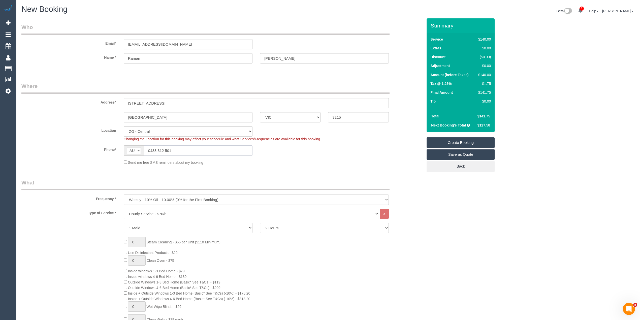
drag, startPoint x: 177, startPoint y: 150, endPoint x: 135, endPoint y: 150, distance: 41.6
click at [135, 150] on div "AF AL DZ AD AO AI AQ AG AR AM AW AU AT AZ BS BH BD BB BY BE BZ BJ BM BT BO BA B…" at bounding box center [188, 150] width 129 height 10
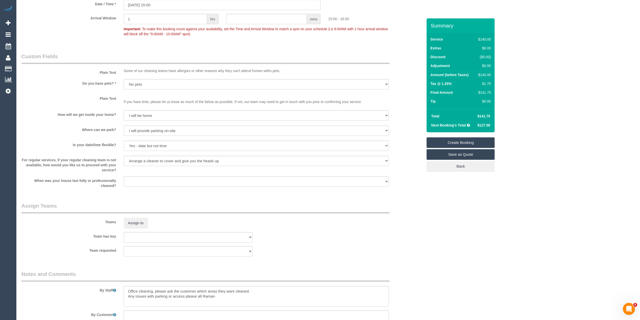
scroll to position [626, 0]
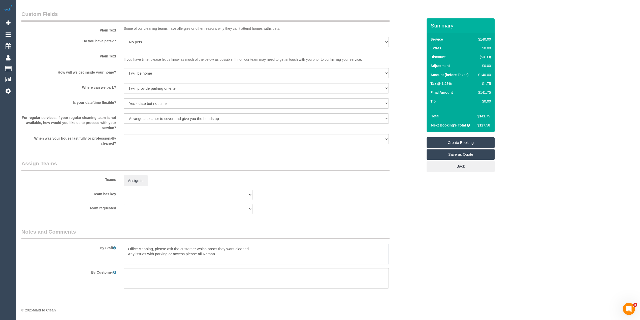
click at [227, 253] on textarea at bounding box center [256, 254] width 265 height 21
paste textarea "0433 312 501"
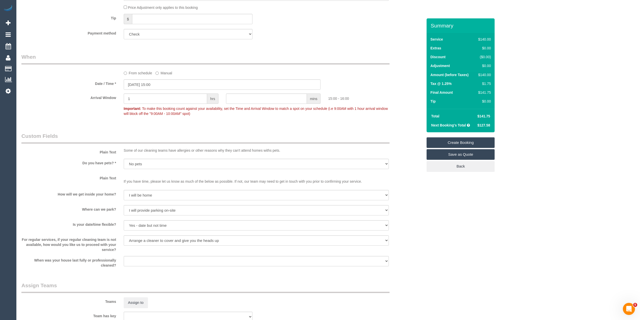
scroll to position [504, 0]
type textarea "Office cleaning, please ask the customer which areas they want cleaned. Any iss…"
click at [151, 84] on input "13/10/2025 15:00" at bounding box center [222, 84] width 197 height 10
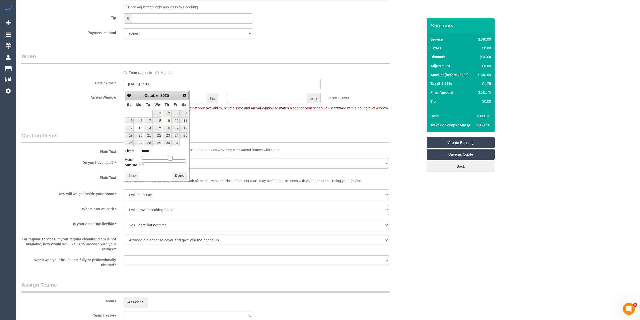
type input "13/10/2025 16:00"
type input "*****"
type input "13/10/2025 17:00"
type input "*****"
type input "13/10/2025 16:00"
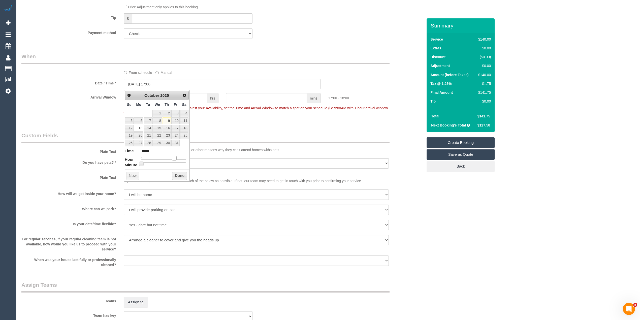
type input "*****"
type input "13/10/2025 15:00"
type input "*****"
type input "13/10/2025 16:00"
type input "*****"
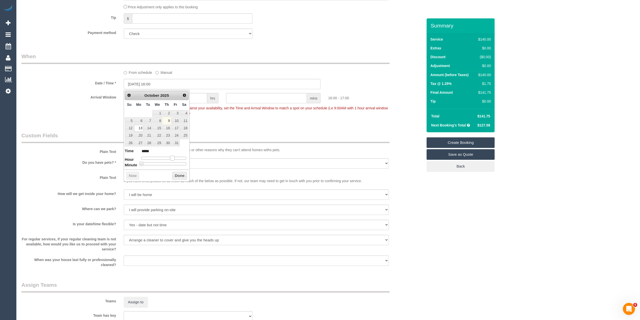
type input "13/10/2025 15:00"
type input "*****"
click at [171, 159] on span at bounding box center [170, 158] width 5 height 5
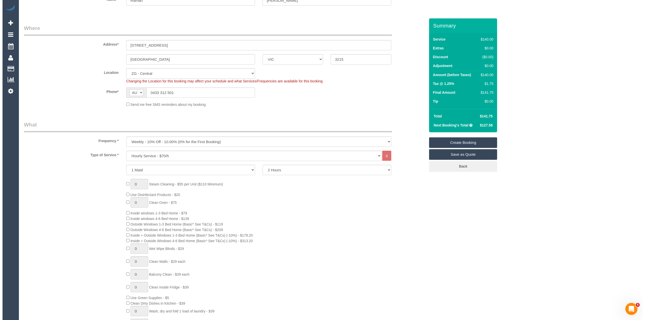
scroll to position [0, 0]
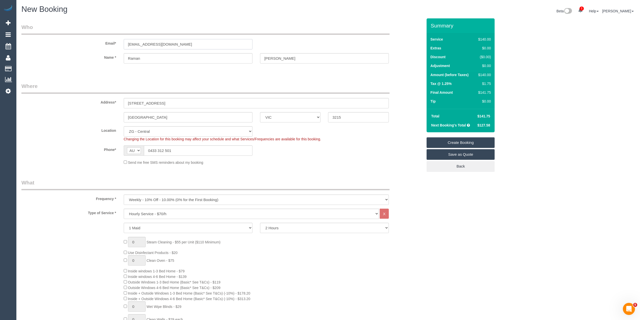
drag, startPoint x: 208, startPoint y: 41, endPoint x: 74, endPoint y: 31, distance: 134.7
click at [74, 31] on fieldset "Who Email* ramanaulakh81@gmail.com Name * Raman Aulakh" at bounding box center [222, 47] width 402 height 49
click at [457, 140] on link "Create Booking" at bounding box center [461, 142] width 68 height 11
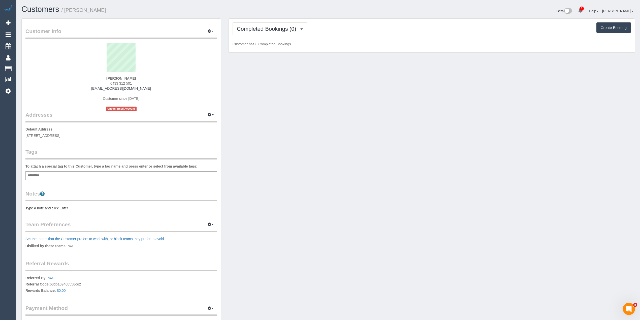
click at [87, 172] on div "Add a tag" at bounding box center [121, 175] width 192 height 9
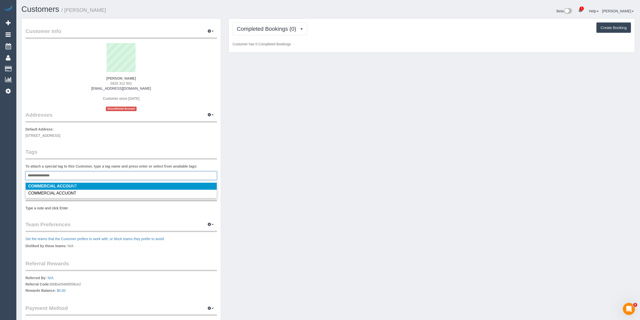
type input "**********"
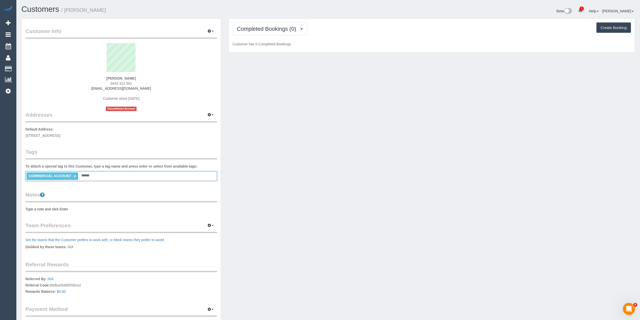
type input "*******"
click at [50, 210] on pre "Type a note and click Enter" at bounding box center [121, 209] width 192 height 5
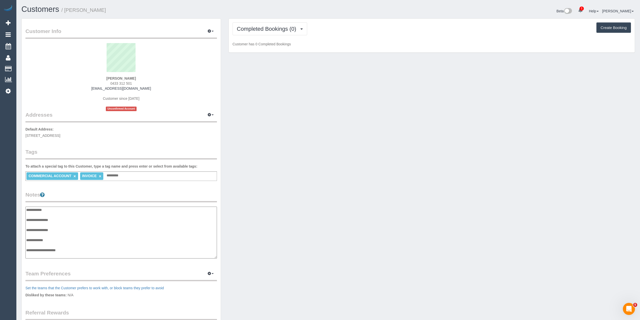
scroll to position [4, 0]
click at [67, 218] on textarea "**********" at bounding box center [120, 233] width 191 height 52
click at [65, 215] on textarea "**********" at bounding box center [120, 233] width 191 height 52
type textarea "**********"
click at [117, 176] on input "text" at bounding box center [113, 175] width 17 height 7
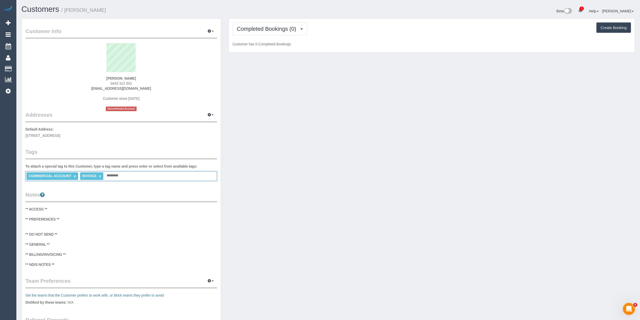
type input "*"
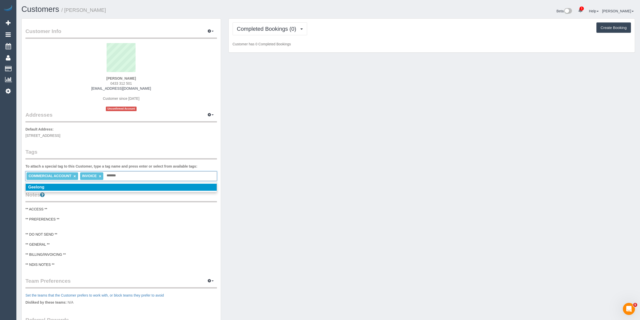
type input "*******"
click at [97, 187] on li "Geelong" at bounding box center [121, 187] width 191 height 7
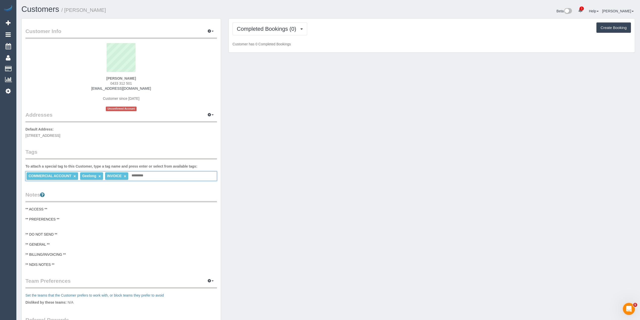
click at [33, 223] on pre "** ACCESS ** ** PREFERENCES ** ** DO NOT SEND ** ** GENERAL ** ** BILLING/INVOI…" at bounding box center [121, 237] width 192 height 60
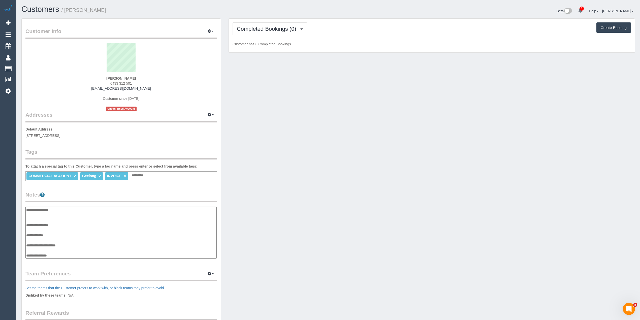
click at [36, 214] on textarea "**********" at bounding box center [120, 233] width 191 height 52
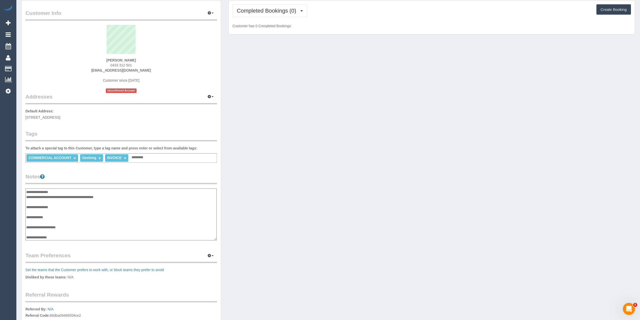
scroll to position [34, 0]
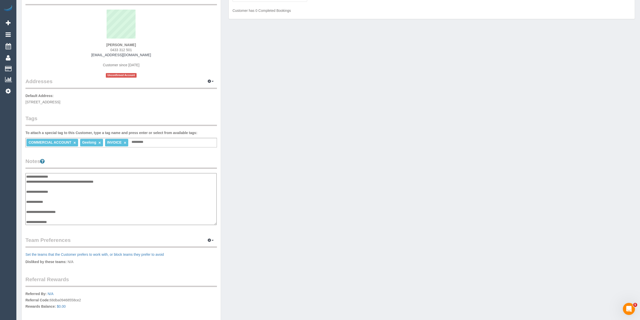
click at [74, 211] on textarea "**********" at bounding box center [120, 199] width 191 height 52
paste textarea "**********"
type textarea "**********"
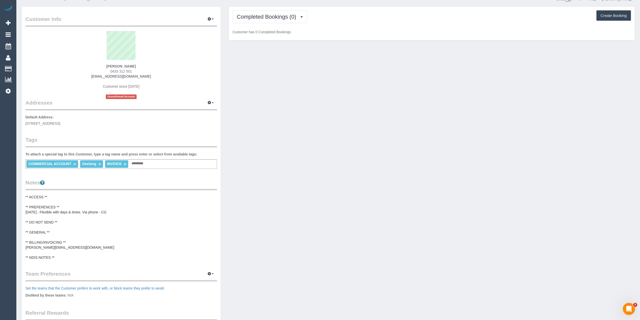
scroll to position [0, 0]
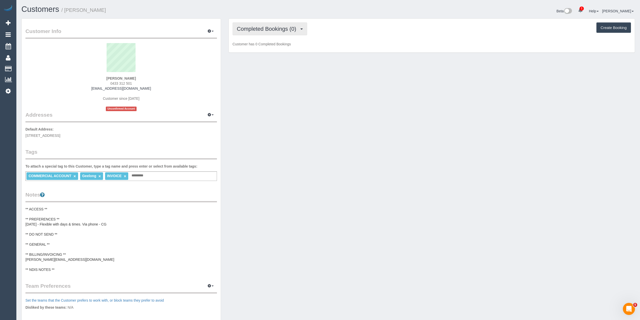
click at [264, 23] on button "Completed Bookings (0)" at bounding box center [270, 28] width 75 height 13
click at [281, 48] on link "Upcoming Bookings (11)" at bounding box center [259, 47] width 53 height 7
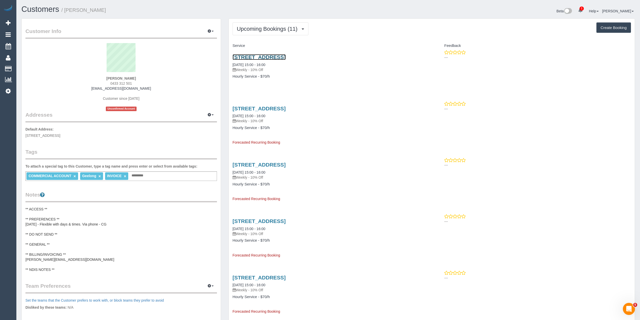
click at [285, 57] on link "13 Tarkin Court, Bell Park, VIC 3215" at bounding box center [259, 57] width 53 height 6
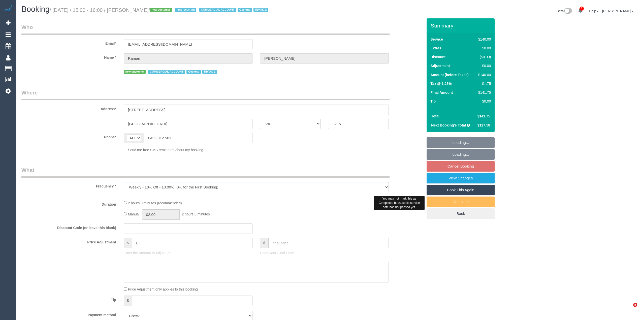
select select "VIC"
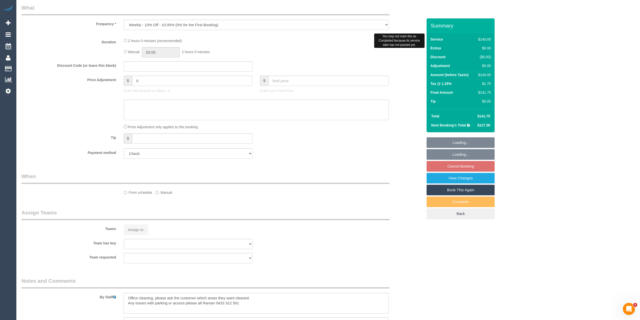
select select "number:28"
select select "number:14"
select select "number:18"
select select "number:23"
select select "number:34"
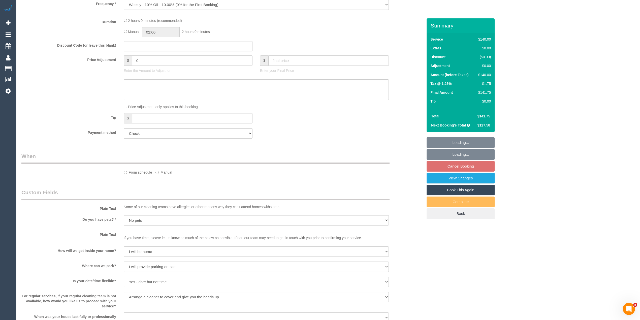
select select "object:697"
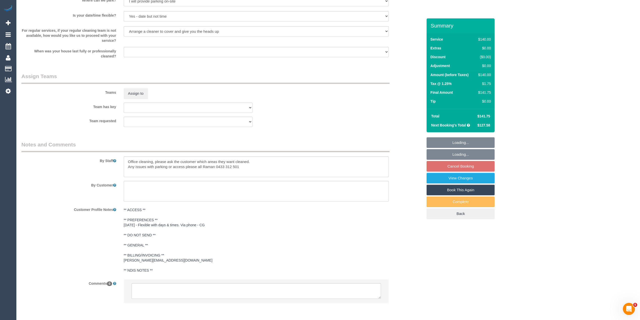
scroll to position [739, 0]
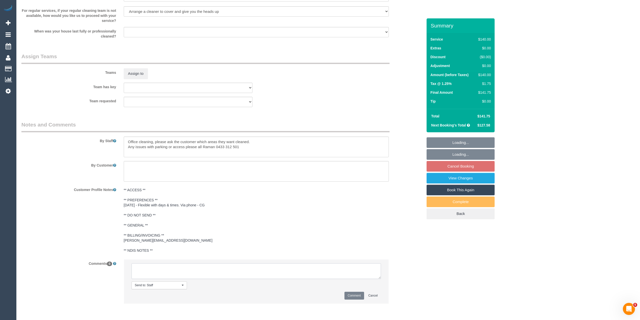
click at [171, 268] on textarea at bounding box center [257, 271] width 250 height 16
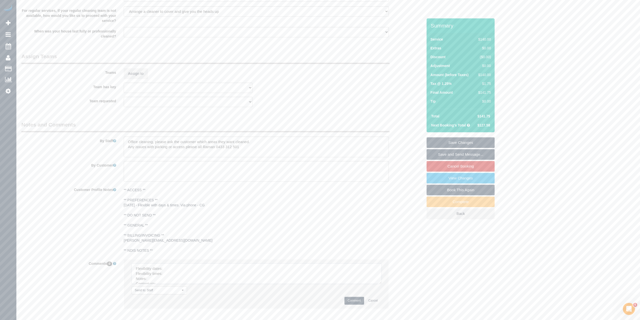
drag, startPoint x: 378, startPoint y: 276, endPoint x: 380, endPoint y: 304, distance: 28.0
click at [382, 284] on textarea at bounding box center [257, 273] width 250 height 21
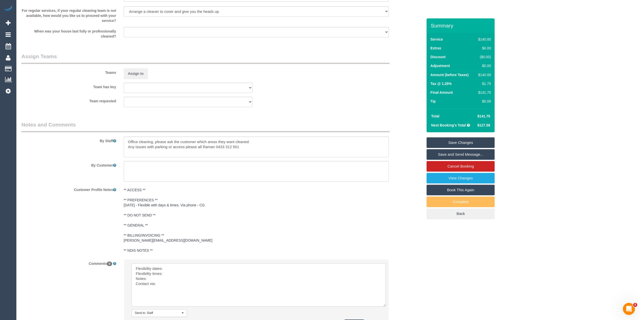
click at [197, 268] on textarea at bounding box center [259, 284] width 254 height 43
click at [183, 276] on textarea at bounding box center [259, 284] width 254 height 43
click at [158, 281] on textarea at bounding box center [259, 284] width 254 height 43
click at [186, 273] on textarea at bounding box center [259, 284] width 254 height 43
click at [184, 267] on textarea at bounding box center [259, 284] width 254 height 43
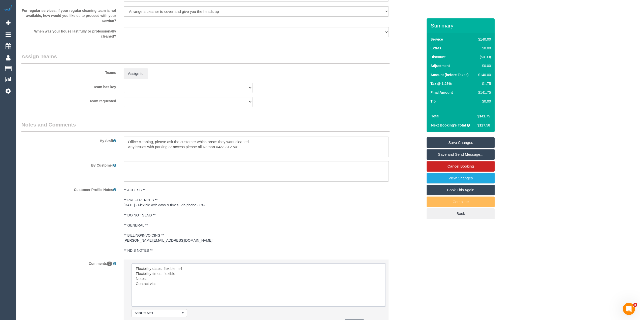
click at [189, 276] on textarea at bounding box center [259, 284] width 254 height 43
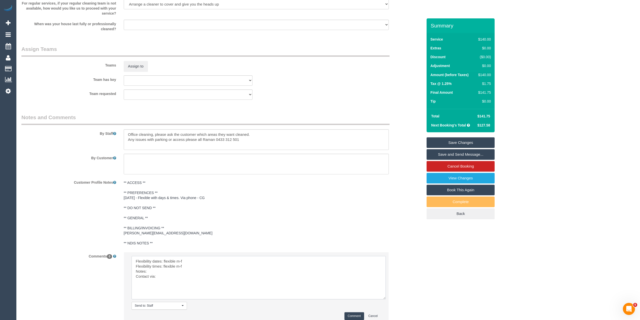
scroll to position [788, 0]
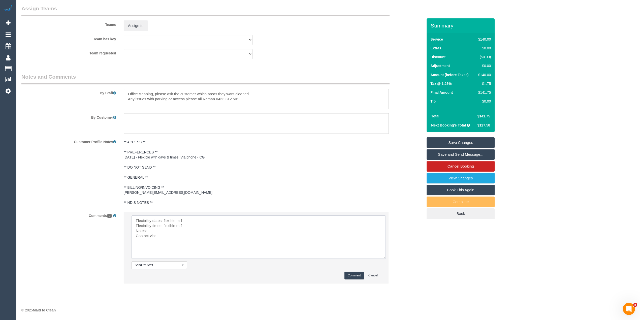
click at [154, 229] on textarea at bounding box center [259, 236] width 254 height 43
click at [171, 235] on textarea at bounding box center [259, 236] width 254 height 43
type textarea "Flexibility dates: flexible m-f Flexibility times: flexible m-f Notes: approved…"
click at [353, 274] on button "Comment" at bounding box center [355, 276] width 20 height 8
